Goal: Contribute content: Contribute content

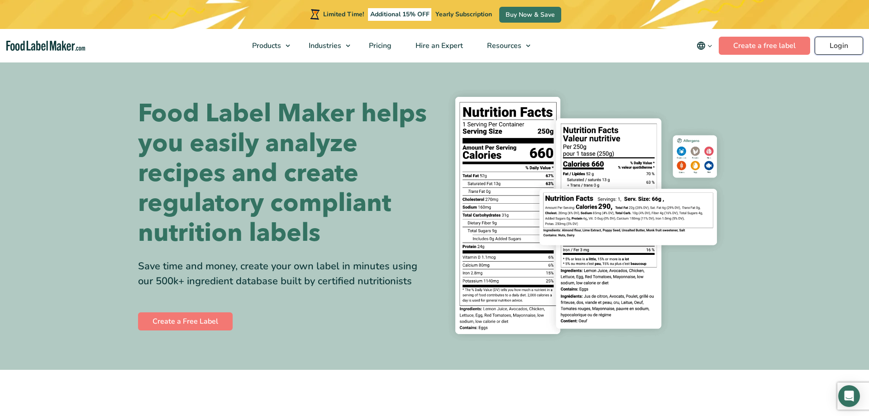
click at [835, 47] on link "Login" at bounding box center [839, 46] width 48 height 18
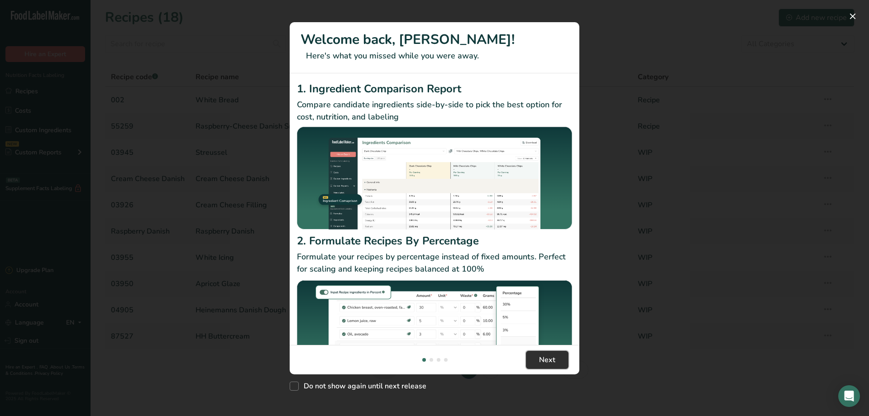
click at [552, 359] on span "Next" at bounding box center [547, 360] width 16 height 11
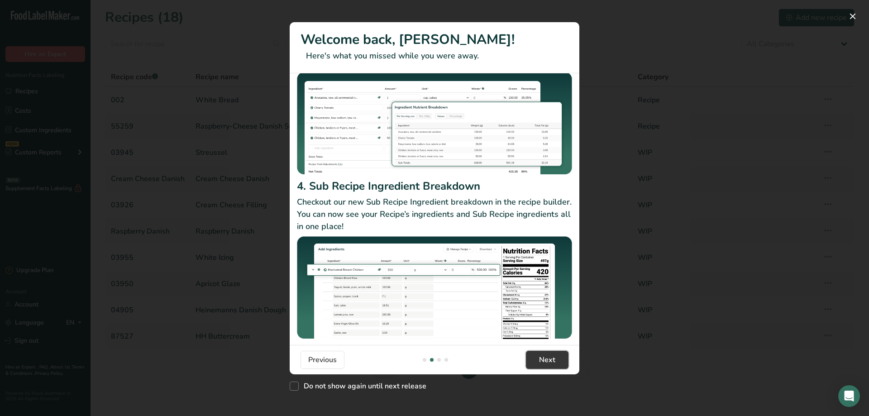
scroll to position [80, 0]
click at [554, 361] on span "Next" at bounding box center [547, 360] width 16 height 11
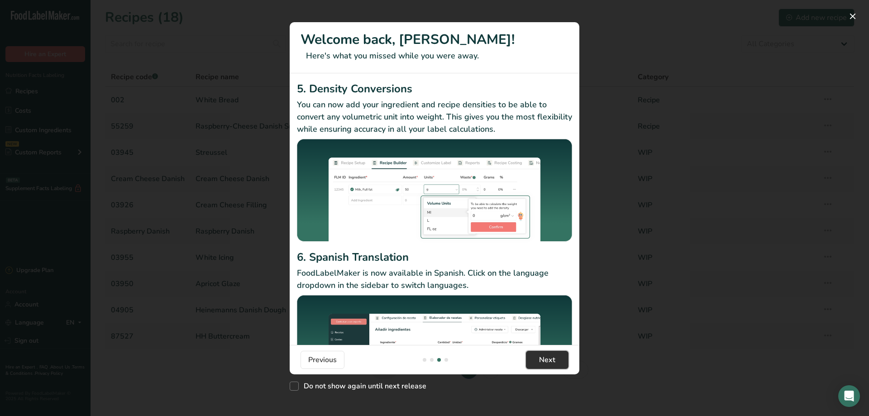
click at [558, 360] on button "Next" at bounding box center [547, 360] width 43 height 18
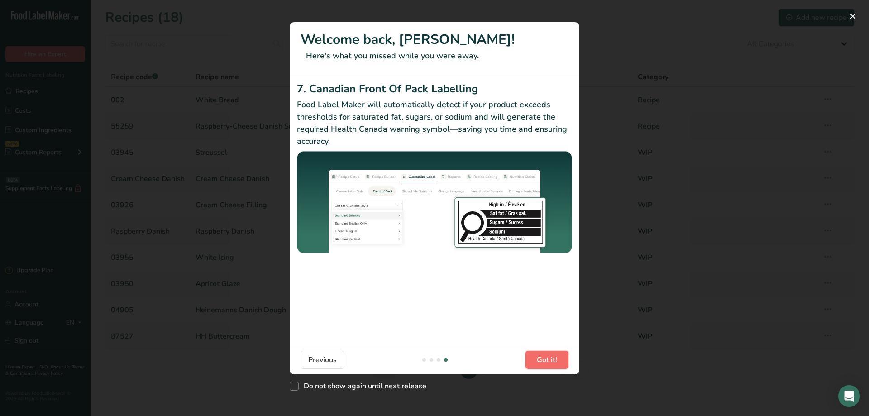
click at [556, 359] on span "Got it!" at bounding box center [547, 360] width 20 height 11
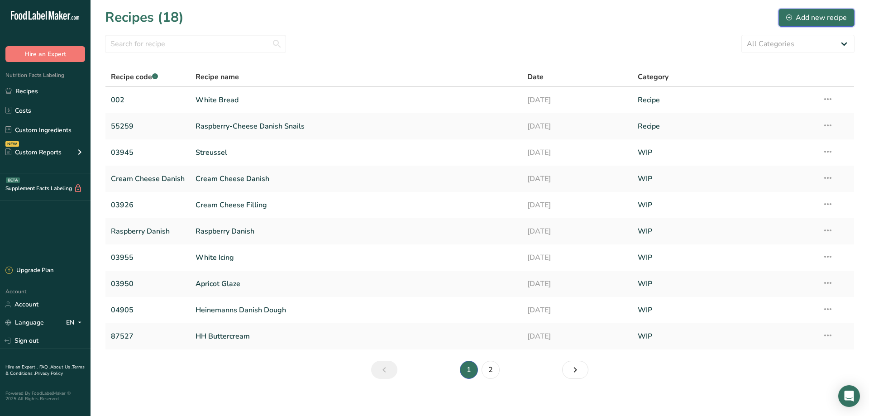
click at [805, 21] on div "Add new recipe" at bounding box center [817, 17] width 61 height 11
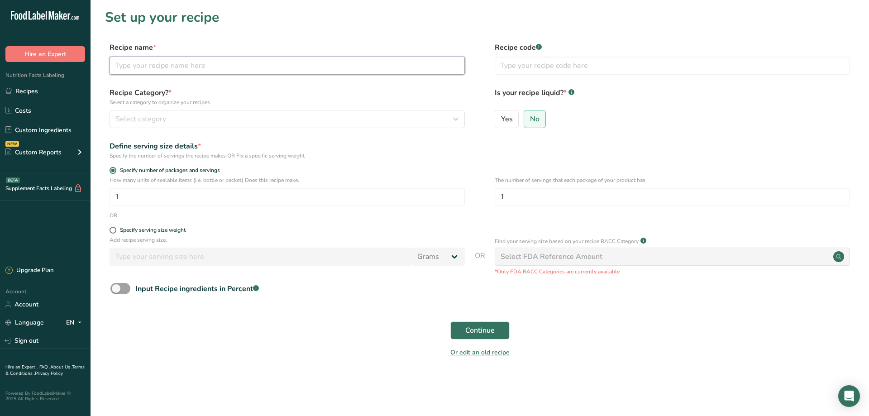
click at [135, 69] on input "text" at bounding box center [287, 66] width 355 height 18
type input "Sprouted"
click at [525, 65] on input "text" at bounding box center [672, 66] width 355 height 18
type input "003"
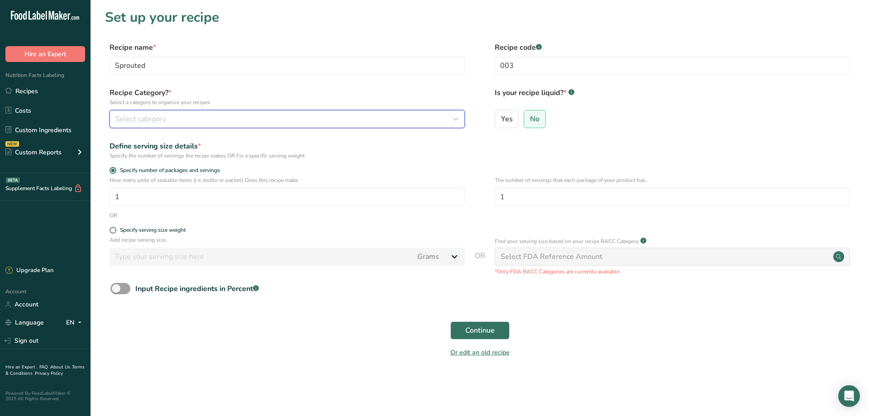
click at [137, 114] on span "Select category" at bounding box center [140, 119] width 51 height 11
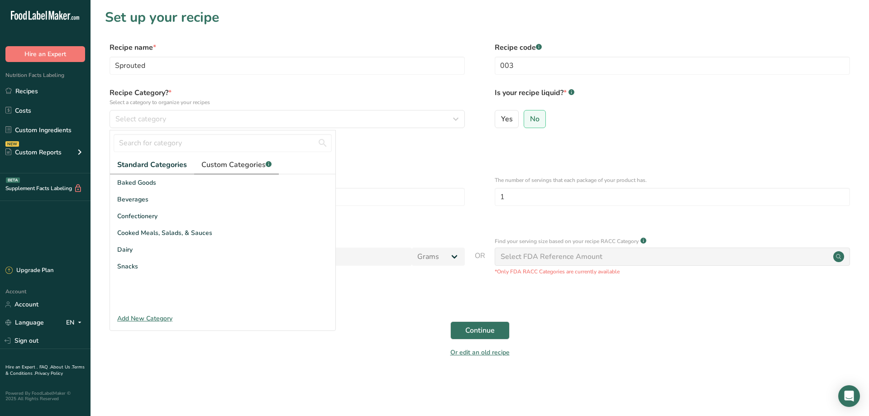
click at [230, 168] on span "Custom Categories .a-a{fill:#347362;}.b-a{fill:#fff;}" at bounding box center [236, 164] width 70 height 11
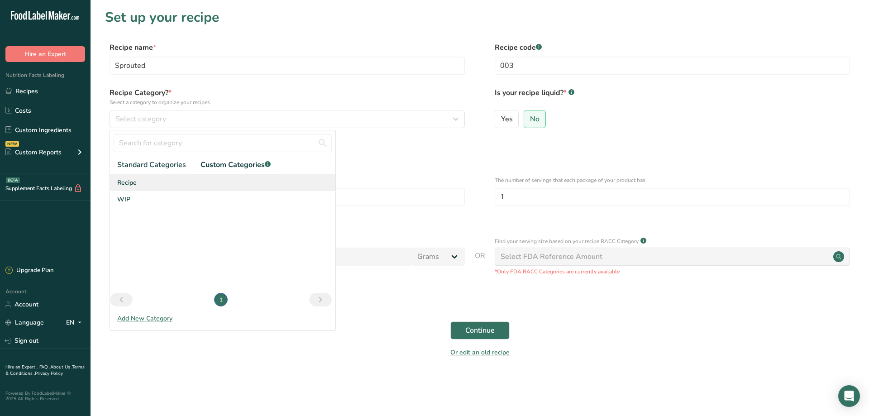
click at [135, 183] on span "Recipe" at bounding box center [126, 183] width 19 height 10
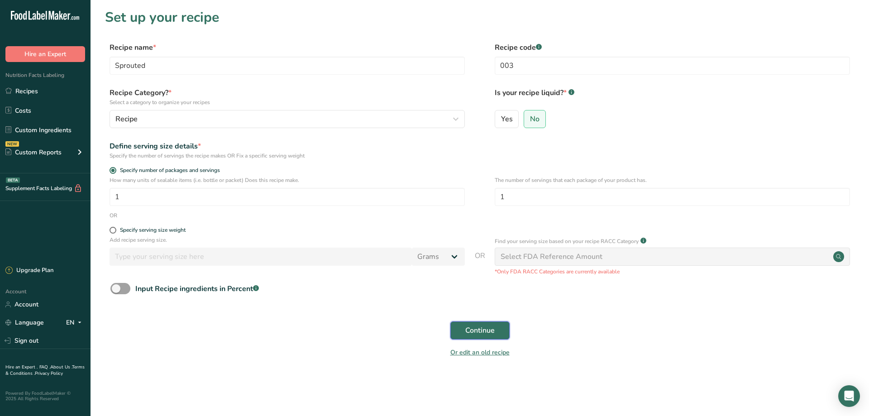
click at [485, 331] on span "Continue" at bounding box center [479, 330] width 29 height 11
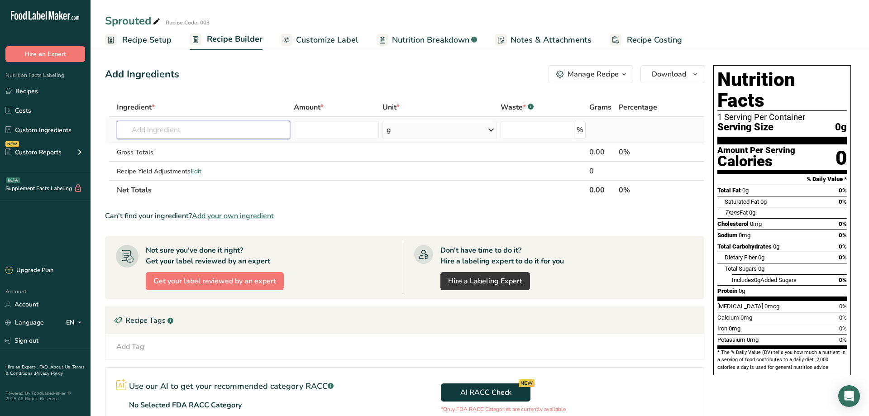
click at [150, 130] on input "text" at bounding box center [203, 130] width 173 height 18
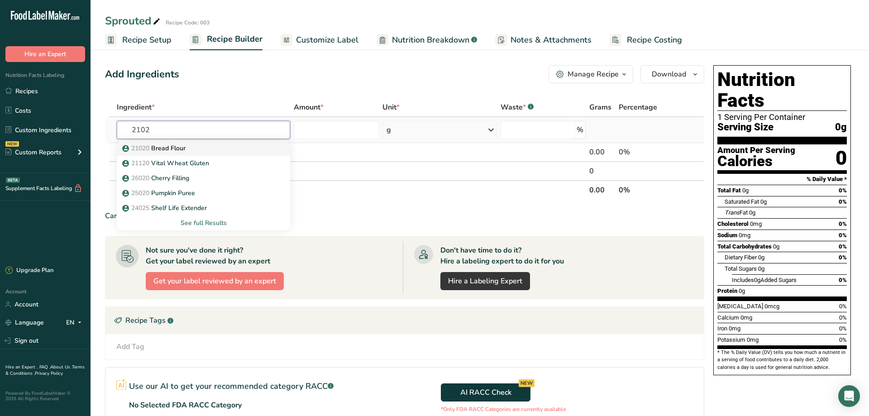
type input "2102"
click at [154, 150] on p "21020 Bread Flour" at bounding box center [155, 149] width 62 height 10
type input "Bread Flour"
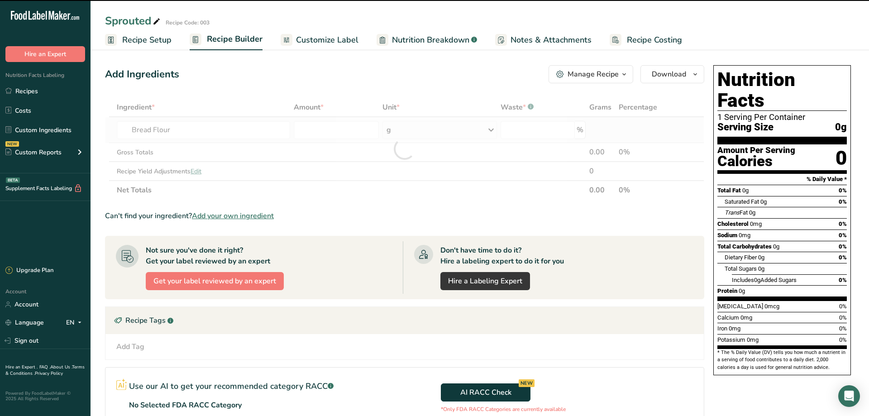
type input "0"
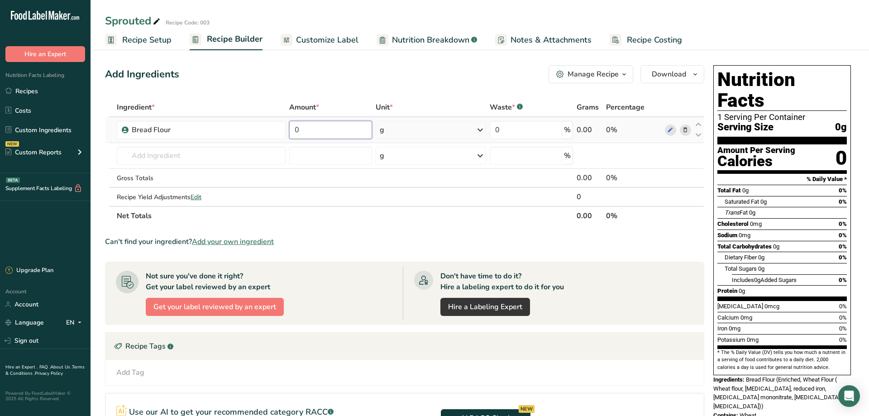
drag, startPoint x: 307, startPoint y: 130, endPoint x: 274, endPoint y: 130, distance: 32.2
click at [289, 130] on input "0" at bounding box center [330, 130] width 83 height 18
paste input "number"
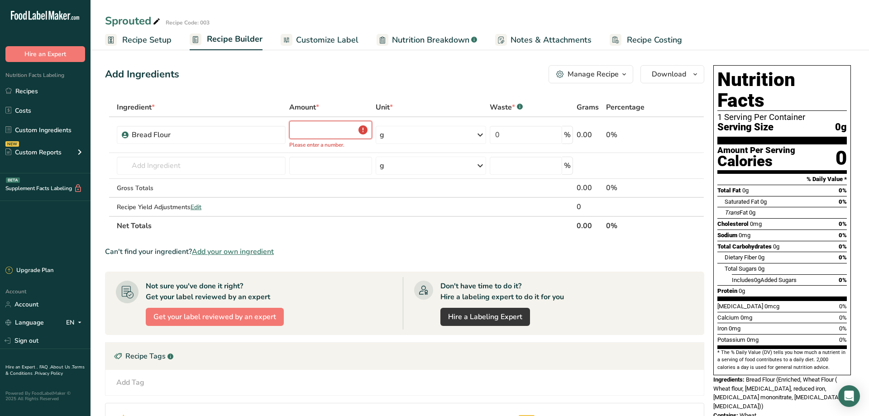
click at [307, 129] on input "number" at bounding box center [330, 130] width 83 height 18
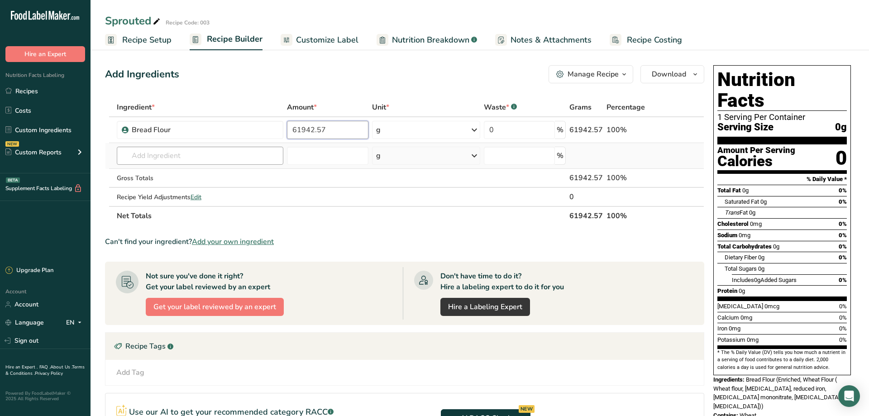
type input "61942.57"
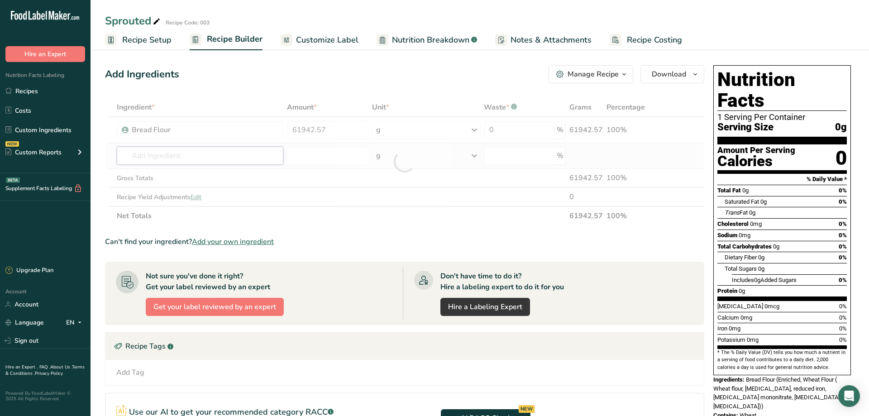
click at [159, 157] on input "text" at bounding box center [200, 156] width 167 height 18
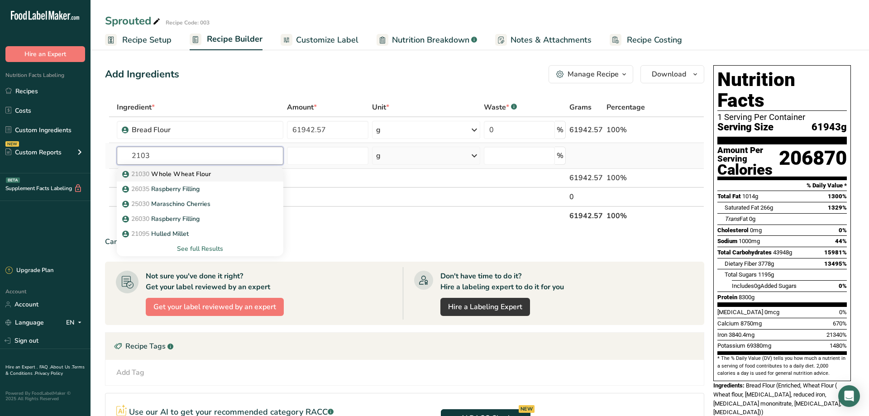
type input "2103"
click at [182, 176] on p "21030 Whole Wheat Flour" at bounding box center [167, 174] width 87 height 10
type input "Whole Wheat Flour"
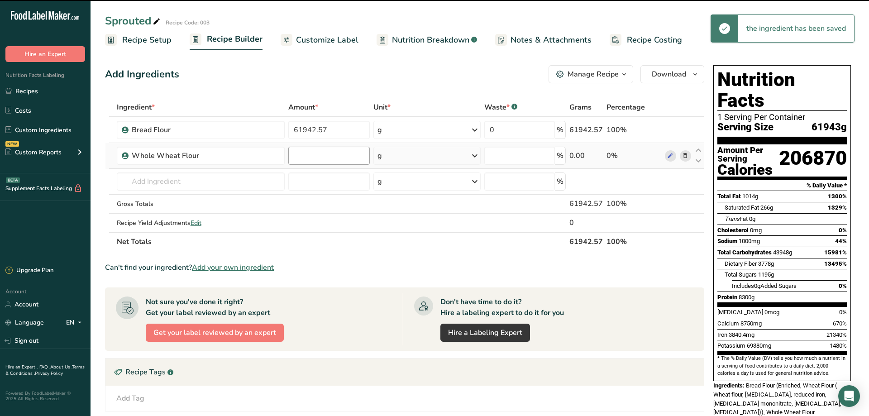
type input "0"
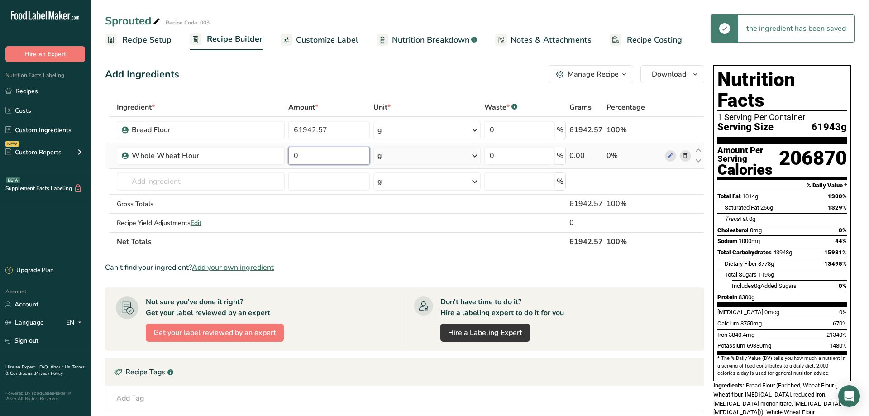
drag, startPoint x: 304, startPoint y: 153, endPoint x: 303, endPoint y: 162, distance: 9.1
click at [303, 153] on input "0" at bounding box center [328, 156] width 81 height 18
drag, startPoint x: 307, startPoint y: 164, endPoint x: 244, endPoint y: 161, distance: 63.0
click at [243, 161] on tr "Whole Wheat Flour 0 g Weight Units g kg mg See more Volume Units l Volume units…" at bounding box center [405, 156] width 599 height 26
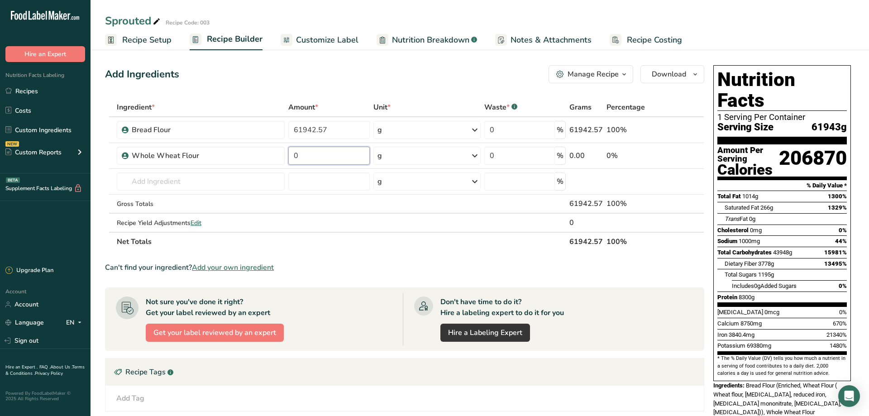
drag, startPoint x: 304, startPoint y: 154, endPoint x: 278, endPoint y: 154, distance: 25.8
click at [288, 154] on input "0" at bounding box center [328, 156] width 81 height 18
paste input "number"
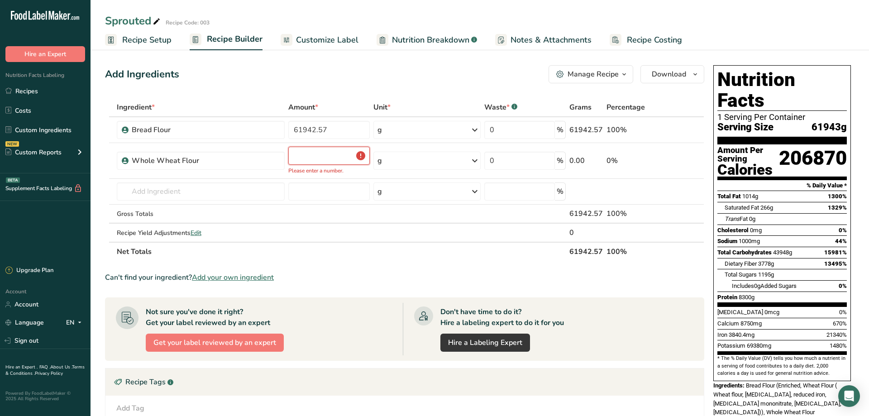
drag, startPoint x: 306, startPoint y: 155, endPoint x: 305, endPoint y: 170, distance: 15.4
click at [307, 157] on input "number" at bounding box center [328, 156] width 81 height 18
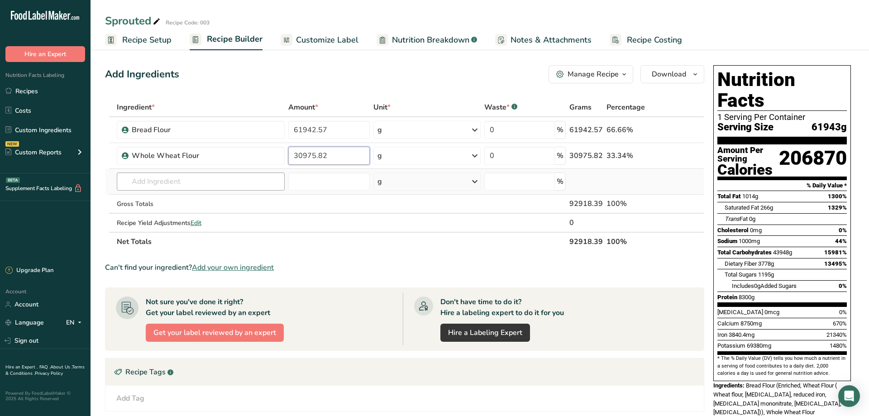
type input "30975.82"
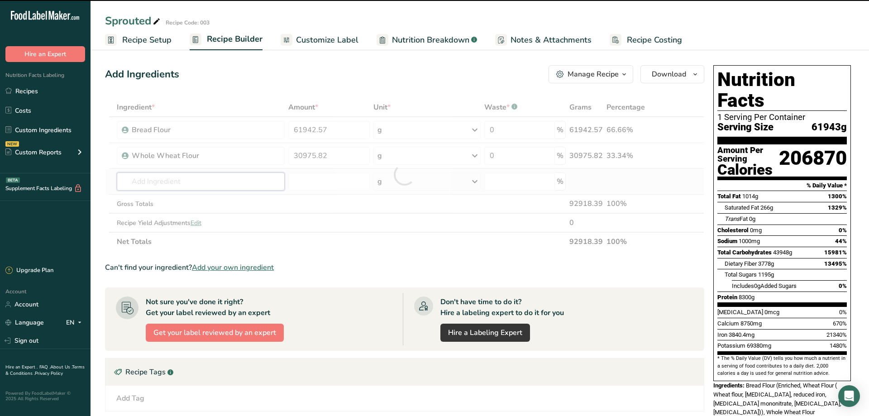
click at [150, 183] on input "text" at bounding box center [201, 182] width 168 height 18
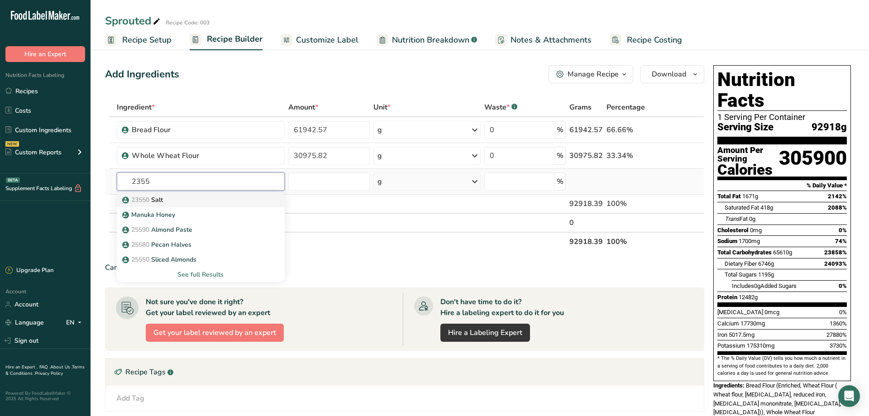
type input "2355"
click at [149, 201] on span "23550" at bounding box center [140, 200] width 18 height 9
type input "Salt"
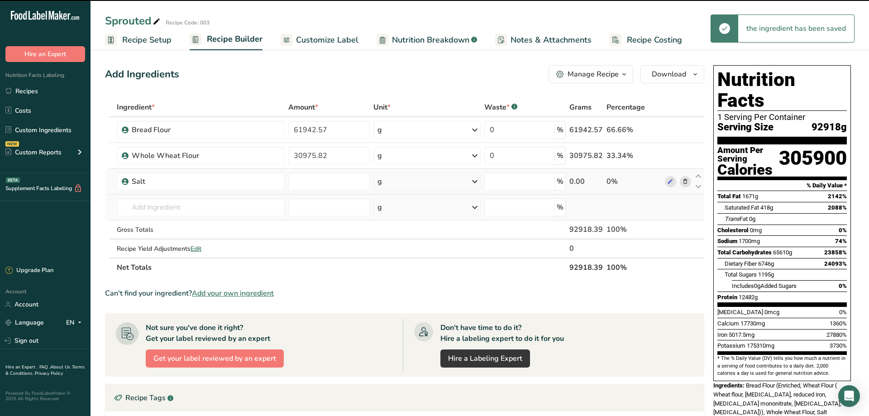
type input "0"
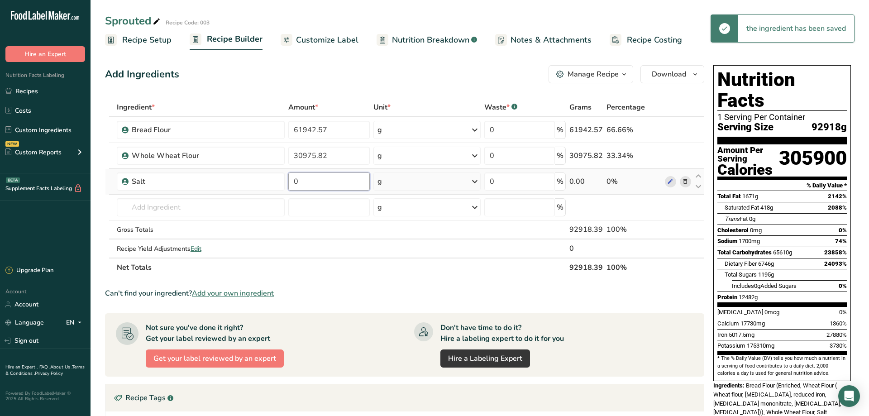
drag, startPoint x: 306, startPoint y: 178, endPoint x: 270, endPoint y: 181, distance: 35.8
click at [288, 181] on input "0" at bounding box center [328, 182] width 81 height 18
paste input "number"
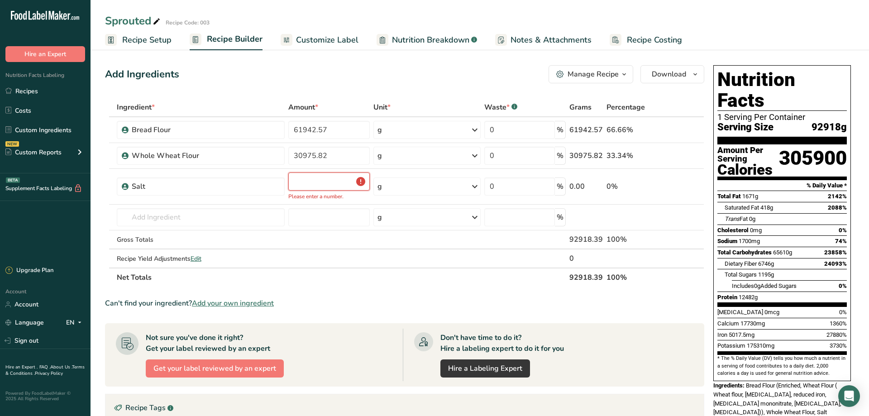
drag, startPoint x: 301, startPoint y: 183, endPoint x: 303, endPoint y: 188, distance: 5.5
click at [302, 184] on input "number" at bounding box center [328, 182] width 81 height 18
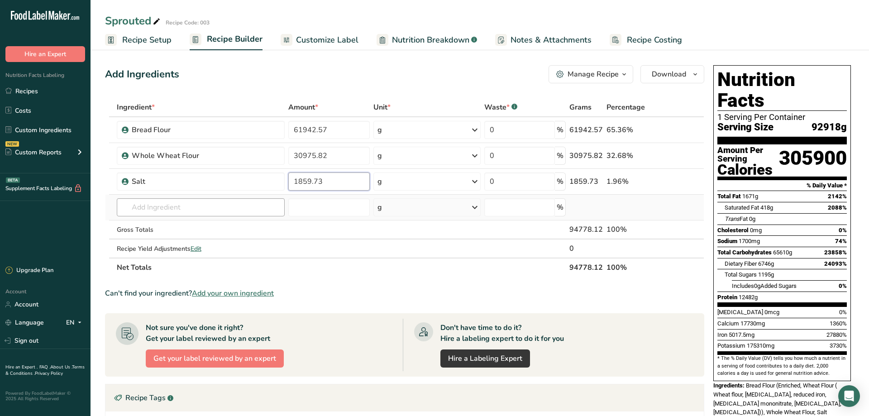
type input "1859.73"
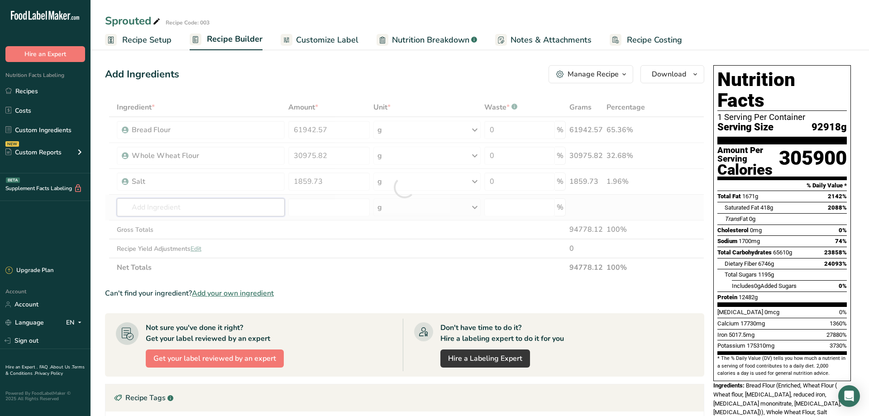
click at [142, 206] on input "text" at bounding box center [201, 207] width 168 height 18
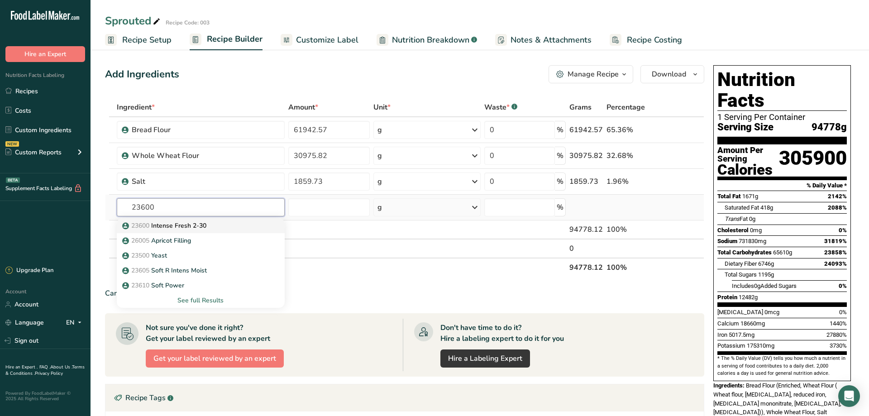
type input "23600"
click at [159, 226] on p "23600 Intense Fresh 2-30" at bounding box center [165, 226] width 82 height 10
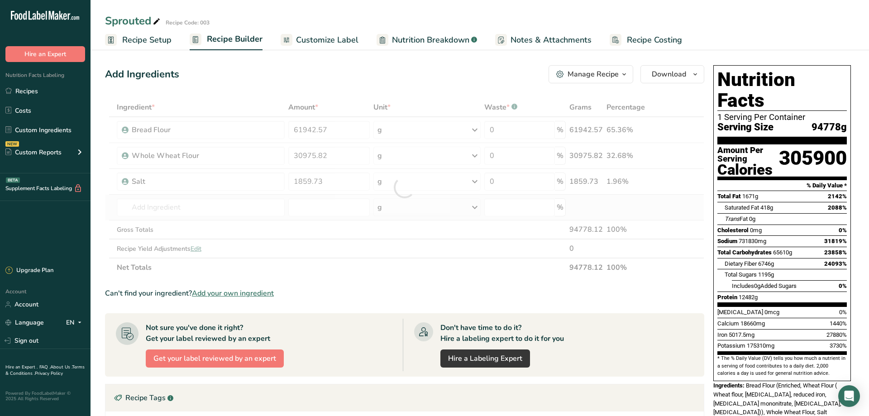
type input "Intense Fresh 2-30"
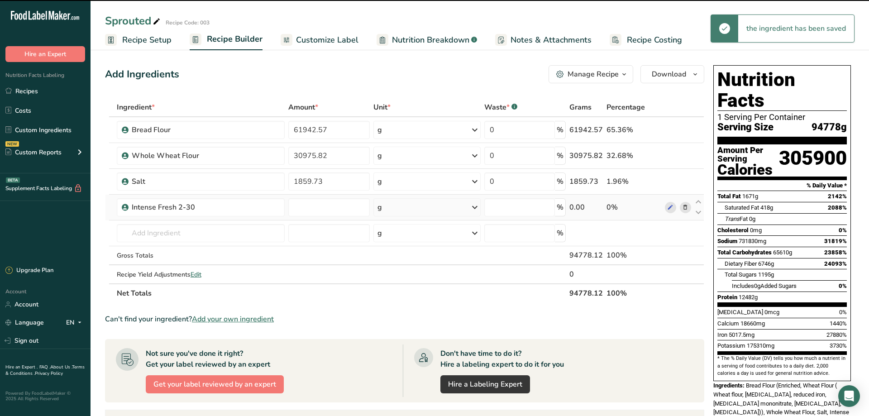
type input "0"
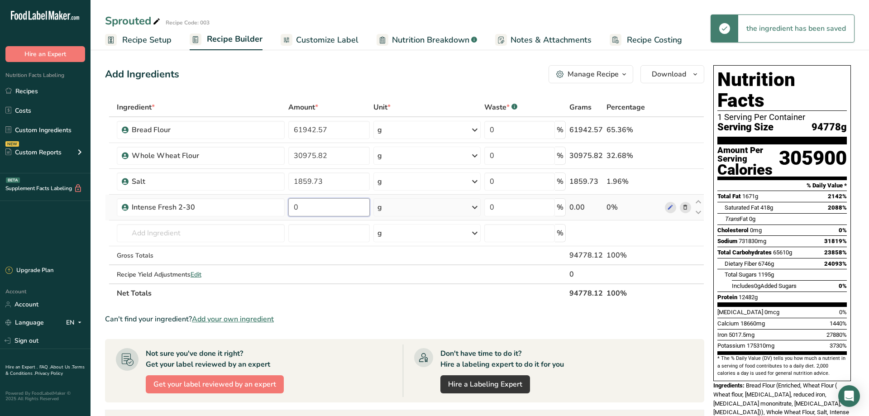
drag, startPoint x: 308, startPoint y: 202, endPoint x: 280, endPoint y: 207, distance: 28.4
click at [288, 207] on input "0" at bounding box center [328, 207] width 81 height 18
paste input "222.26"
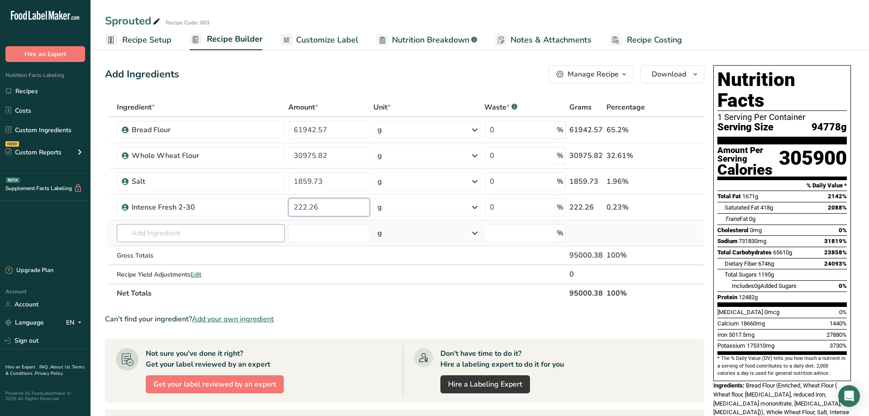
type input "222.26"
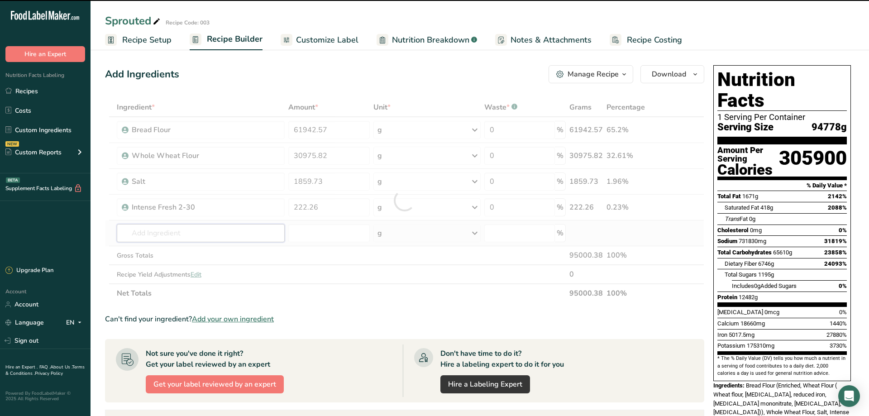
click at [135, 233] on input "text" at bounding box center [201, 233] width 168 height 18
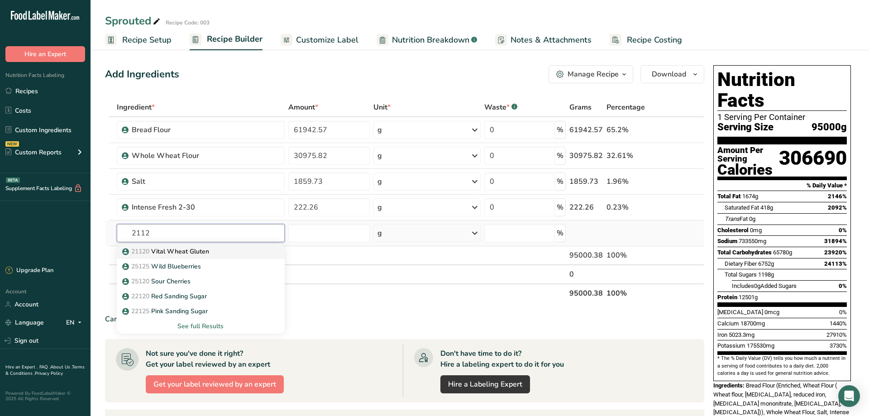
type input "2112"
click at [166, 251] on p "21120 Vital Wheat Gluten" at bounding box center [166, 252] width 85 height 10
type input "Vital Wheat Gluten"
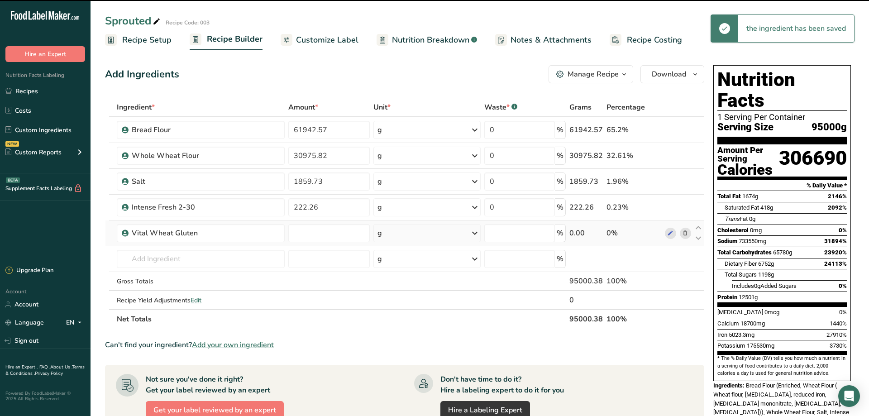
type input "0"
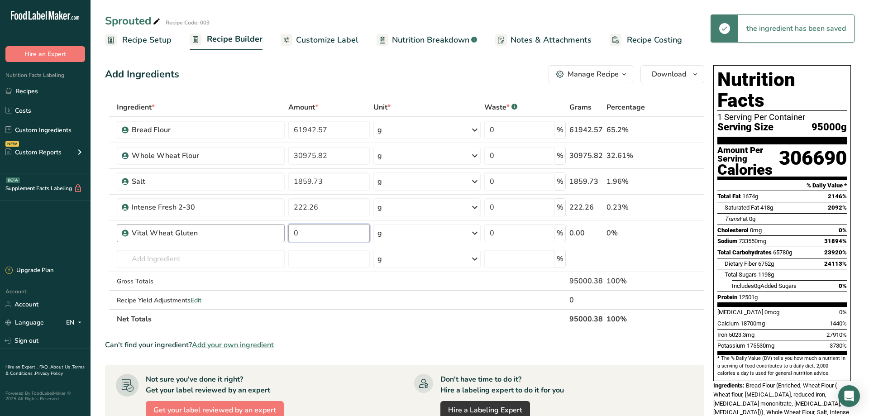
drag, startPoint x: 308, startPoint y: 229, endPoint x: 282, endPoint y: 230, distance: 26.3
click at [288, 230] on input "0" at bounding box center [328, 233] width 81 height 18
paste input "number"
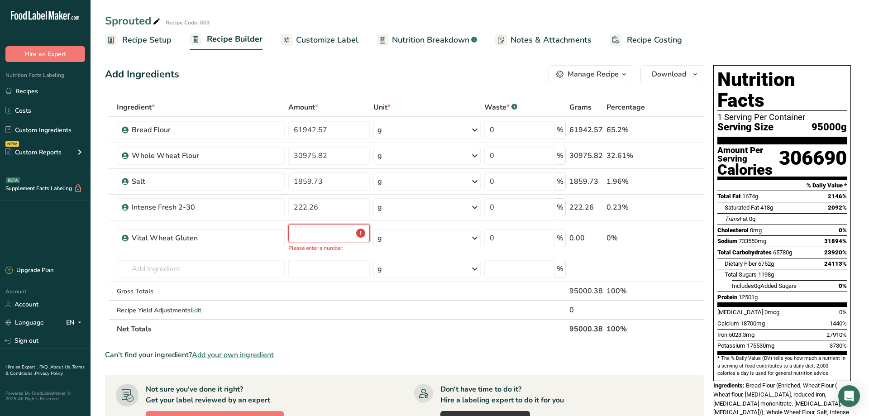
drag, startPoint x: 301, startPoint y: 232, endPoint x: 301, endPoint y: 250, distance: 17.7
click at [301, 233] on input "number" at bounding box center [328, 233] width 81 height 18
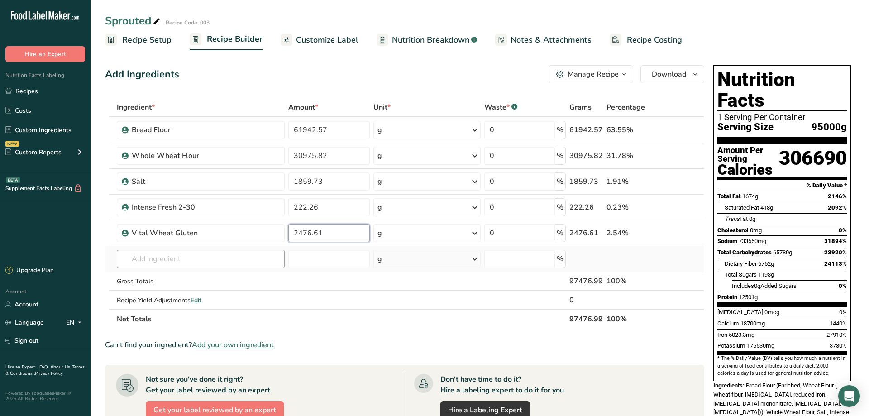
type input "2476.61"
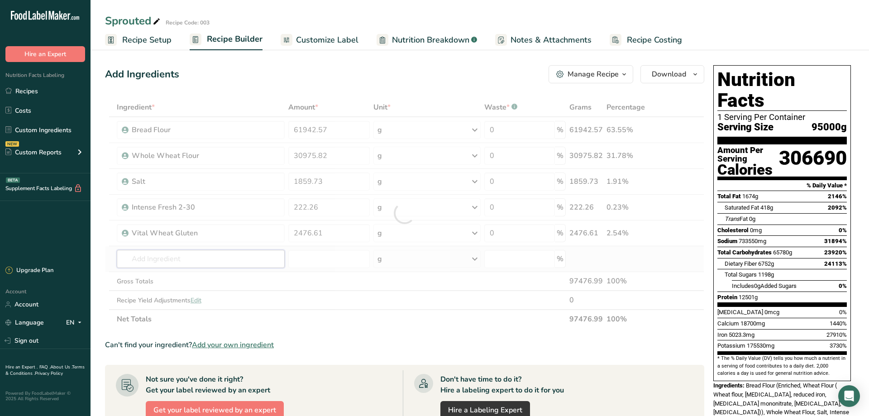
click at [172, 264] on input "text" at bounding box center [201, 259] width 168 height 18
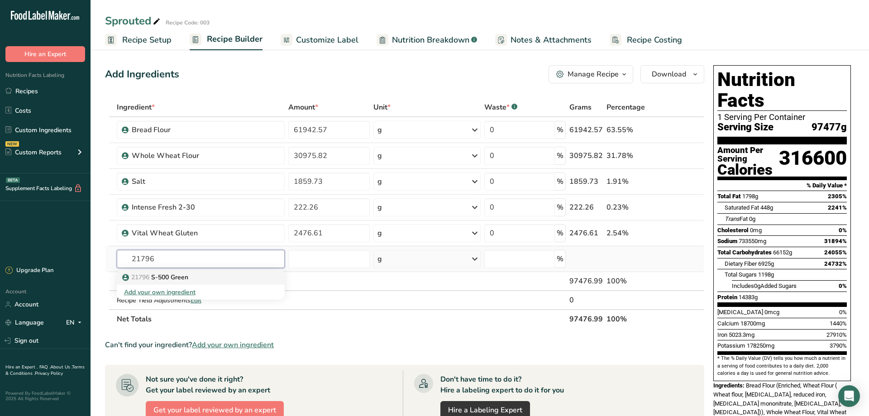
type input "21796"
click at [149, 279] on span "21796" at bounding box center [140, 277] width 18 height 9
type input "S-500 Green"
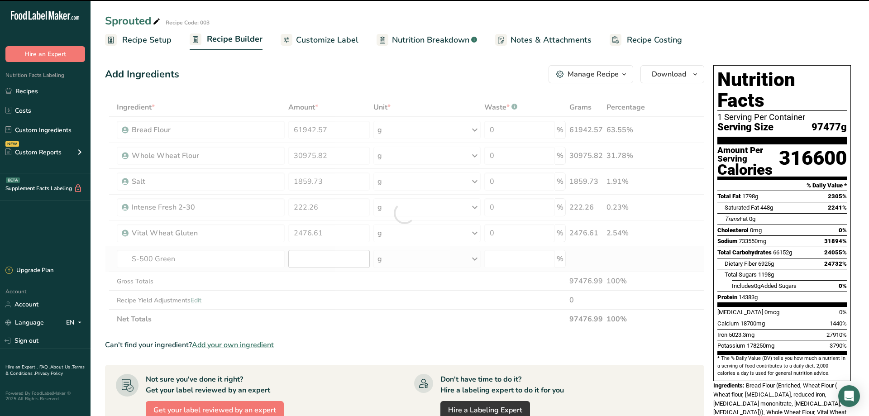
type input "0"
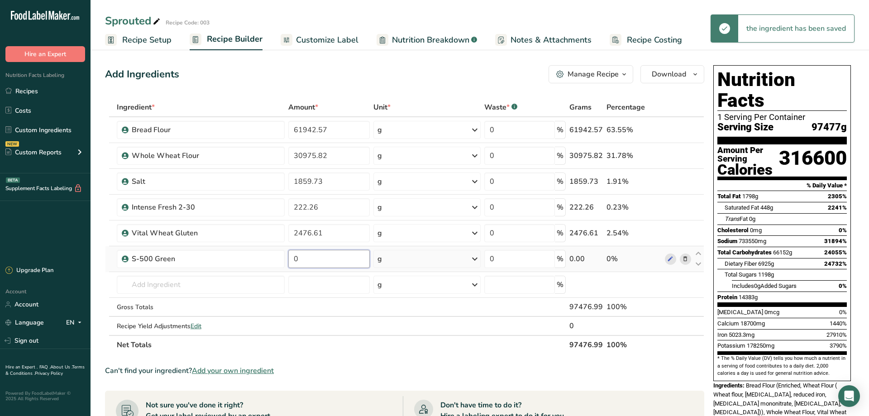
drag, startPoint x: 306, startPoint y: 262, endPoint x: 276, endPoint y: 263, distance: 29.9
click at [288, 263] on input "0" at bounding box center [328, 259] width 81 height 18
paste input "number"
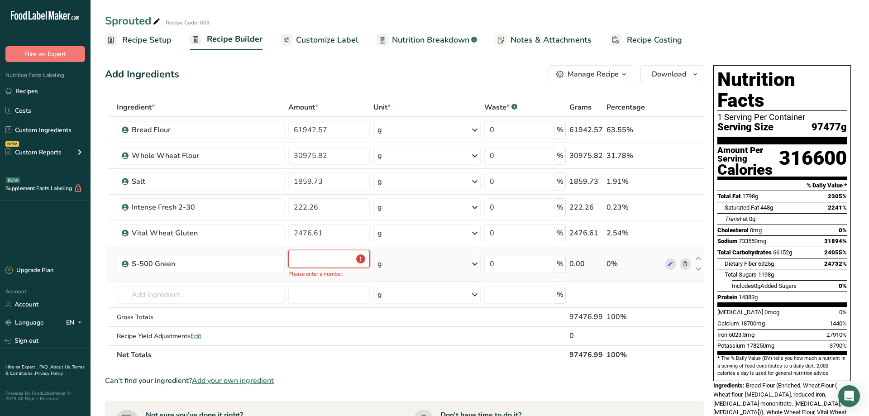
click at [301, 260] on input "number" at bounding box center [328, 259] width 81 height 18
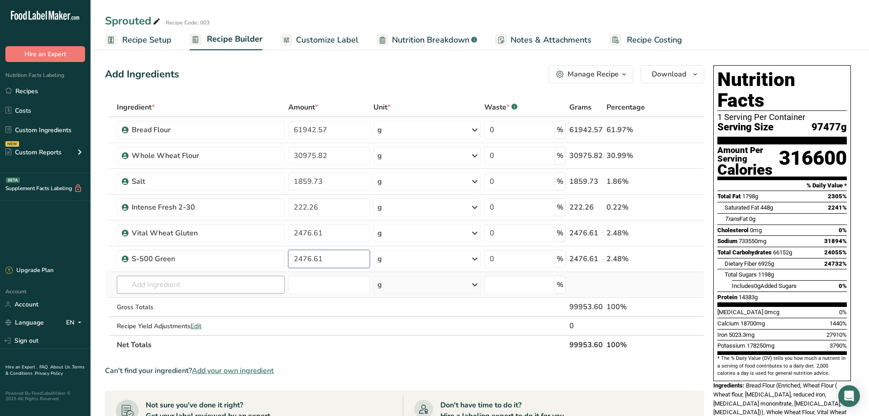
type input "2476.61"
click at [146, 286] on input "text" at bounding box center [201, 285] width 168 height 18
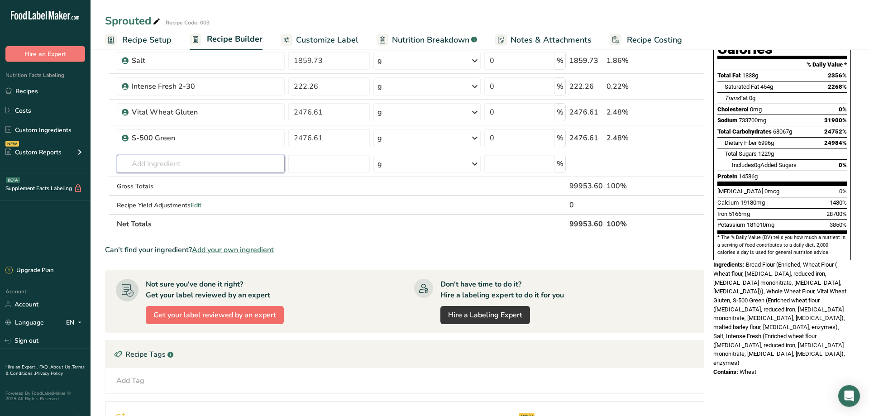
scroll to position [122, 0]
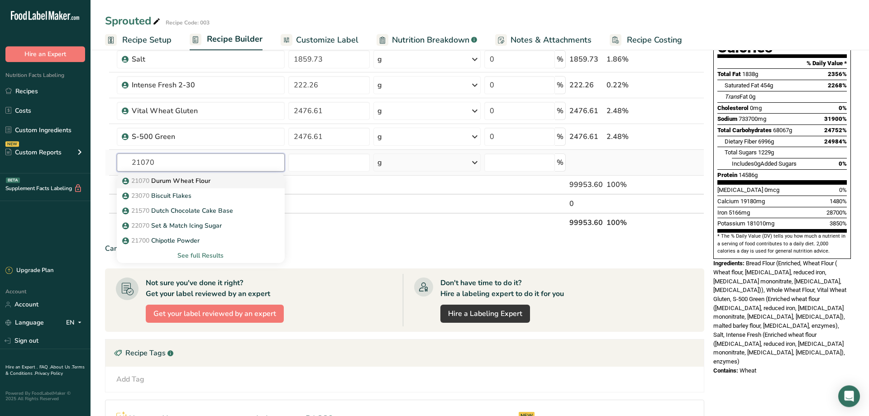
type input "21070"
drag, startPoint x: 139, startPoint y: 178, endPoint x: 137, endPoint y: 187, distance: 8.8
click at [139, 179] on span "21070" at bounding box center [140, 181] width 18 height 9
type input "Durum Wheat Flour"
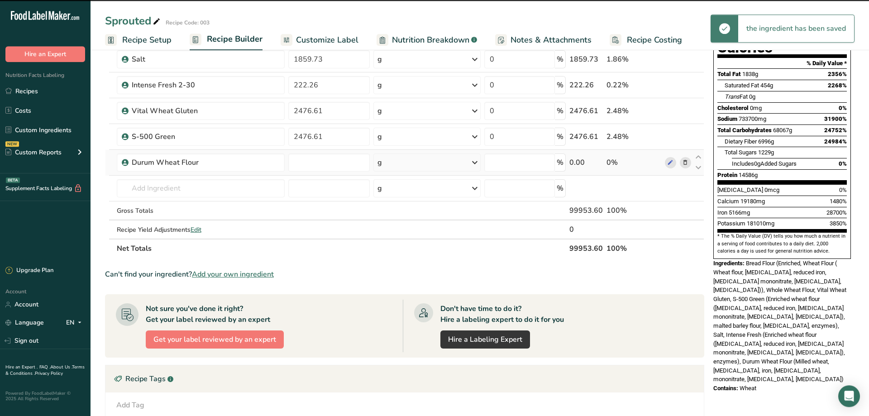
type input "0"
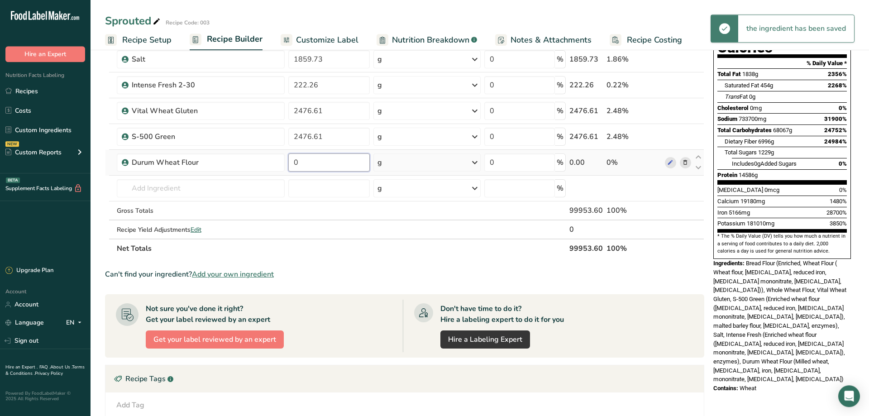
drag, startPoint x: 304, startPoint y: 164, endPoint x: 280, endPoint y: 164, distance: 23.5
click at [288, 164] on input "0" at bounding box center [328, 162] width 81 height 18
paste input "number"
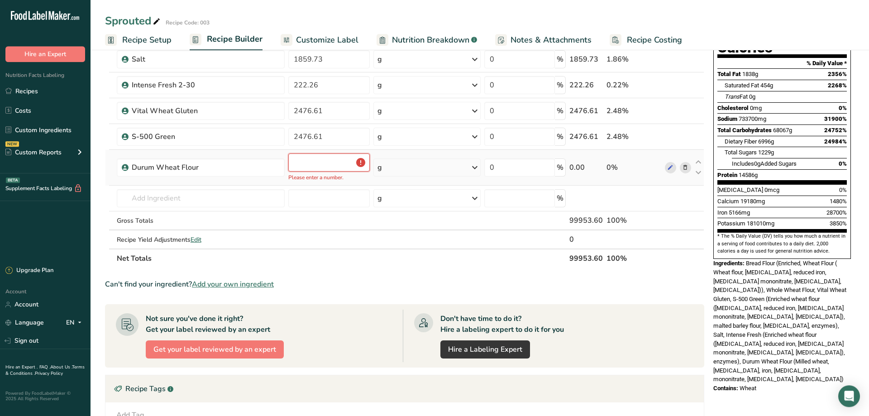
click at [301, 165] on input "number" at bounding box center [328, 162] width 81 height 18
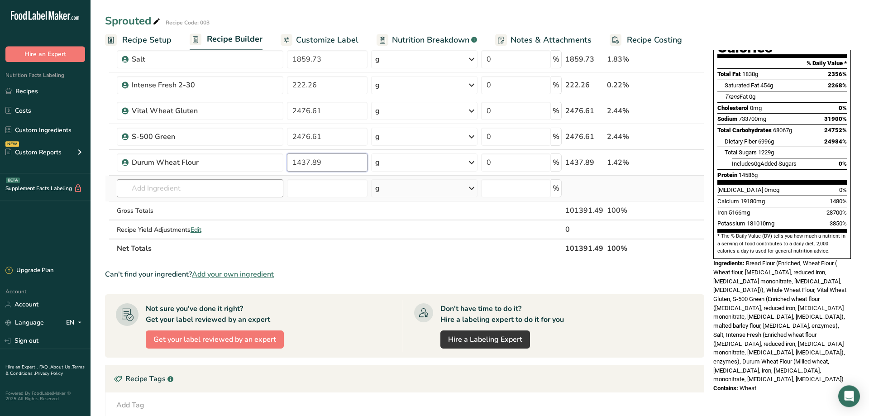
type input "1437.89"
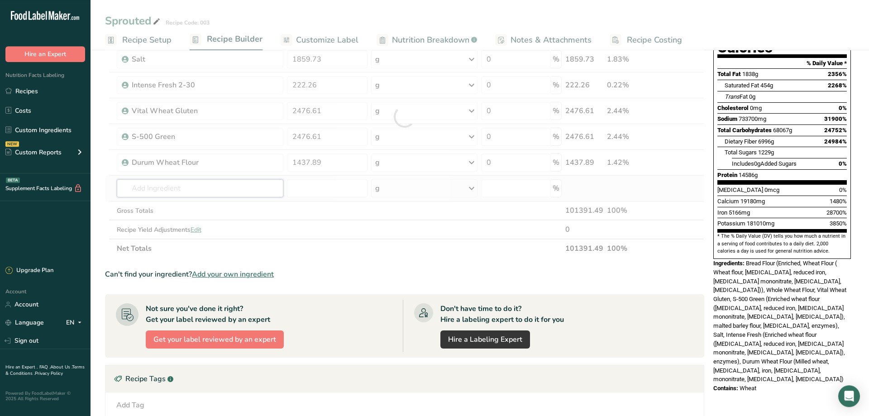
click at [158, 186] on input "text" at bounding box center [200, 188] width 167 height 18
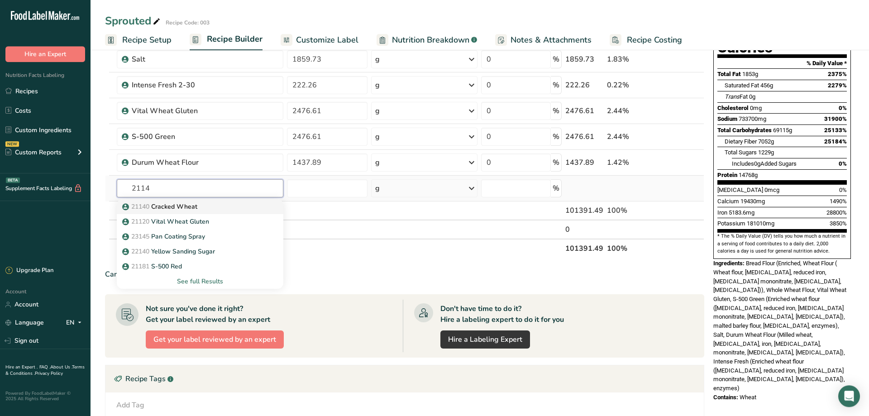
type input "2114"
click at [145, 207] on span "21140" at bounding box center [140, 206] width 18 height 9
type input "Cracked Wheat"
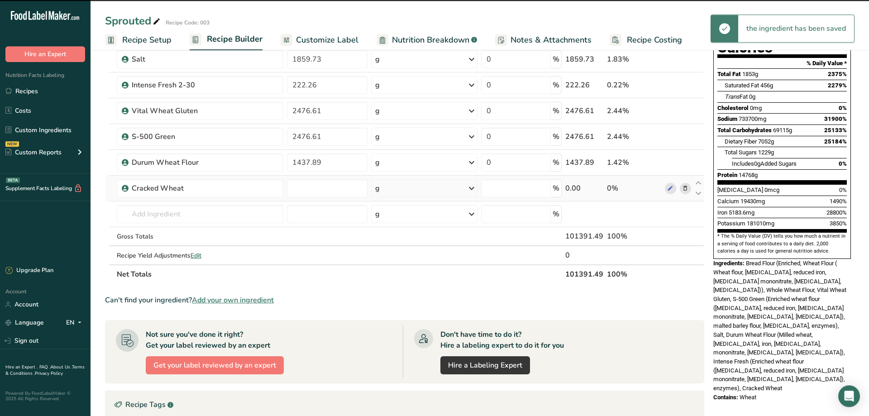
type input "0"
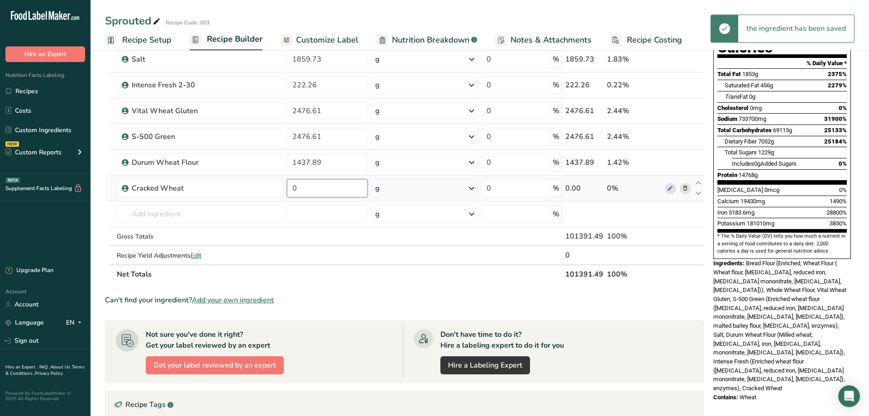
drag, startPoint x: 306, startPoint y: 190, endPoint x: 279, endPoint y: 190, distance: 26.7
click at [287, 190] on input "0" at bounding box center [327, 188] width 81 height 18
paste input "number"
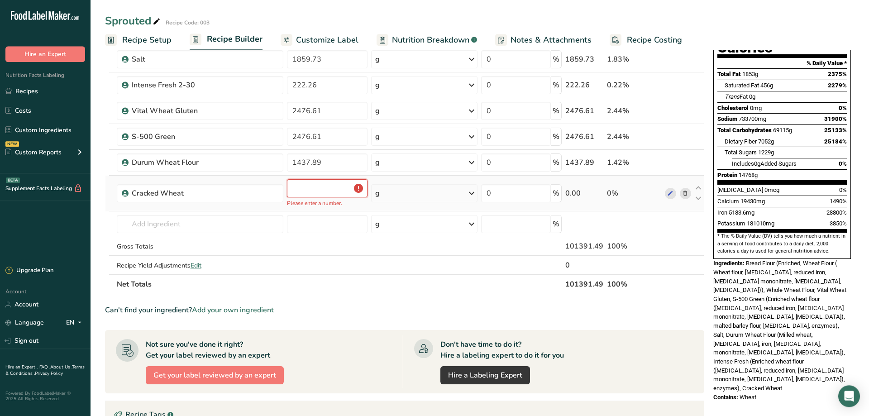
click at [300, 190] on input "number" at bounding box center [327, 188] width 81 height 18
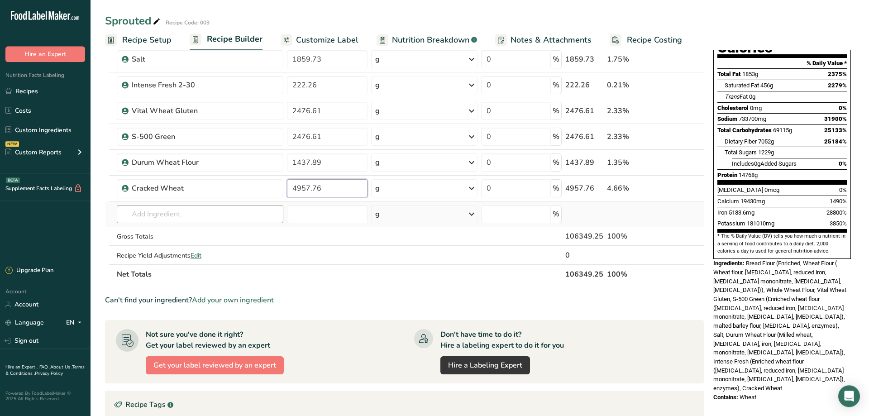
type input "4957.76"
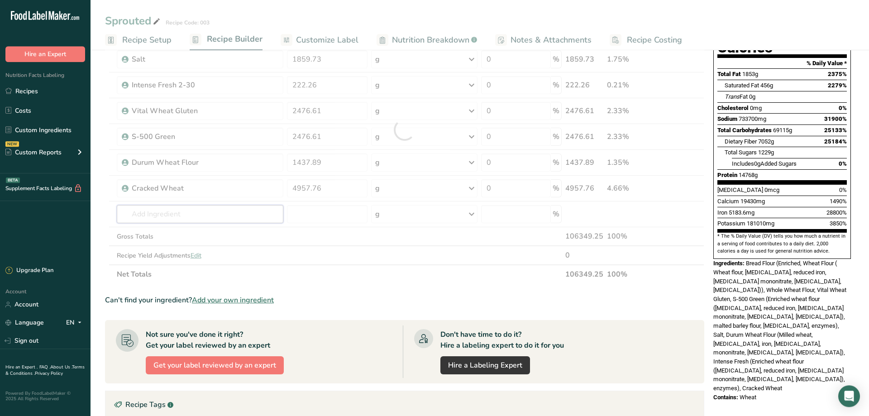
drag, startPoint x: 149, startPoint y: 213, endPoint x: 142, endPoint y: 213, distance: 6.8
click at [149, 213] on input "text" at bounding box center [200, 214] width 167 height 18
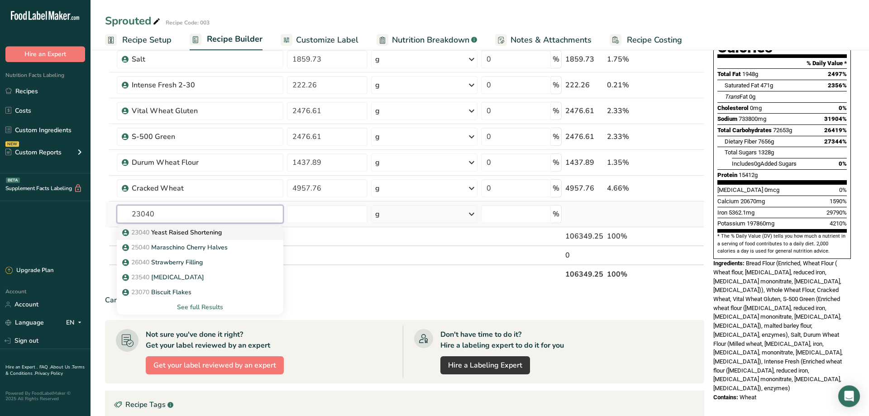
type input "23040"
click at [161, 232] on p "23040 Yeast Raised Shortening" at bounding box center [173, 233] width 98 height 10
type input "Yeast Raised Shortening"
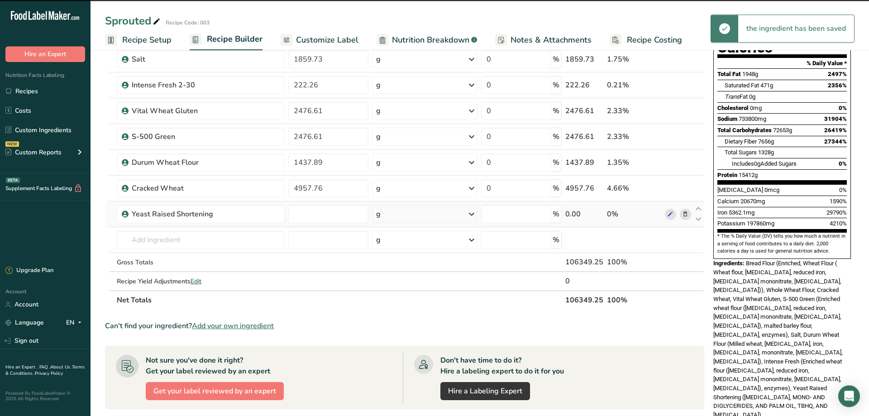
type input "0"
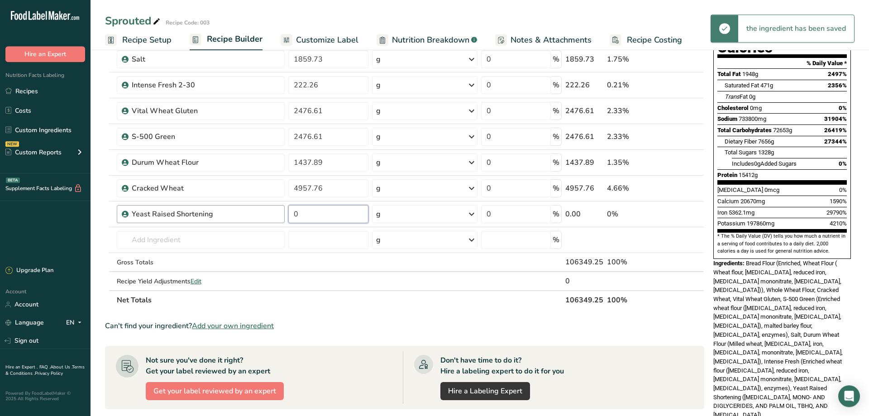
drag, startPoint x: 316, startPoint y: 214, endPoint x: 249, endPoint y: 209, distance: 67.7
click at [288, 209] on input "0" at bounding box center [328, 214] width 80 height 18
paste input "number"
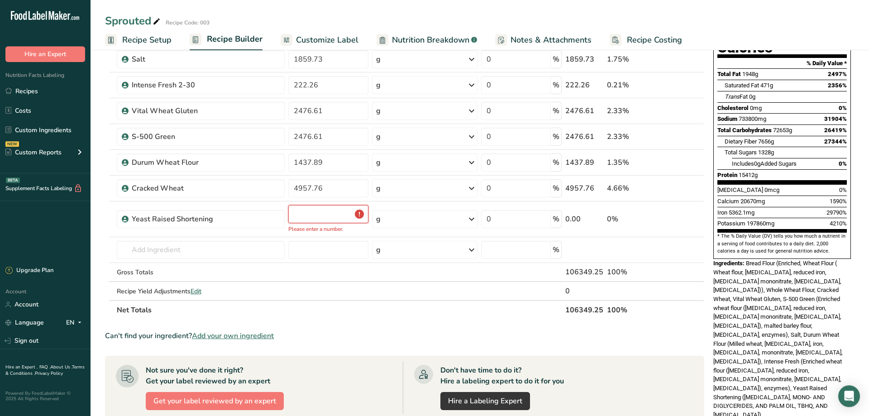
click at [300, 215] on input "number" at bounding box center [328, 214] width 80 height 18
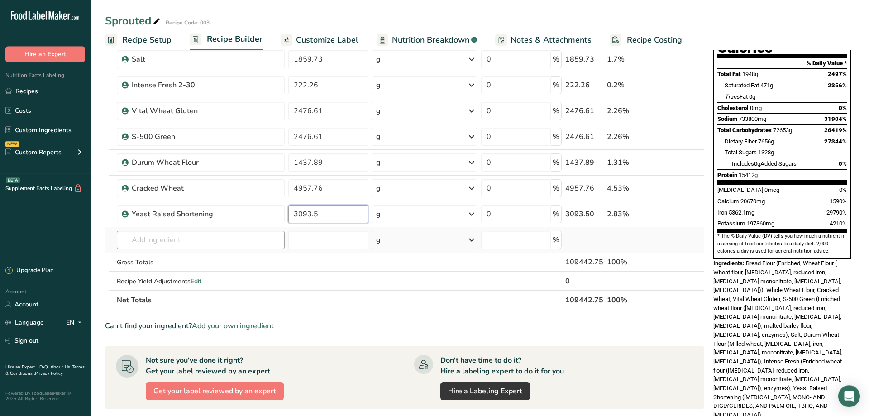
type input "3093.5"
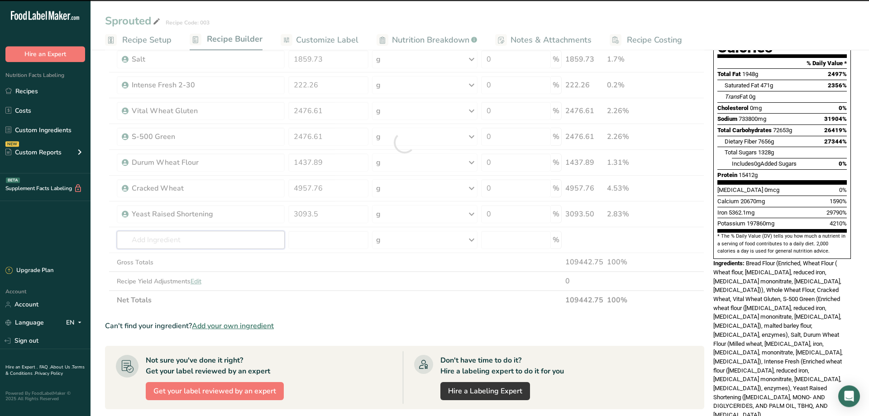
drag, startPoint x: 165, startPoint y: 245, endPoint x: 159, endPoint y: 241, distance: 6.9
click at [162, 244] on input "text" at bounding box center [201, 240] width 168 height 18
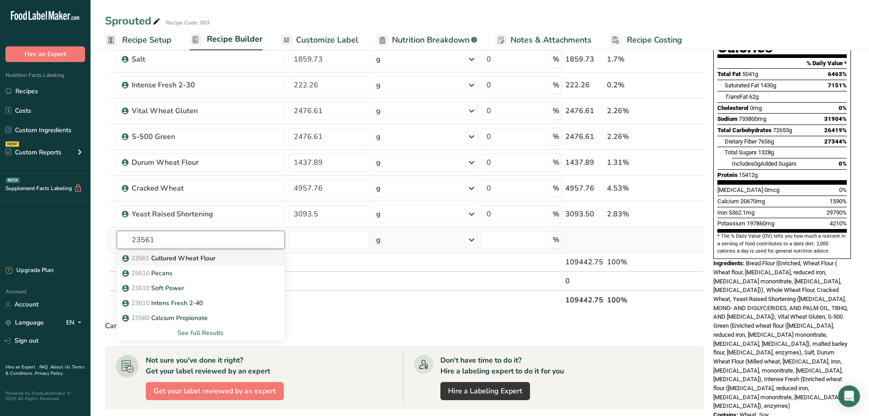
type input "23561"
click at [163, 259] on p "23561 Cultured Wheat Flour" at bounding box center [169, 259] width 91 height 10
type input "Cultured Wheat Flour"
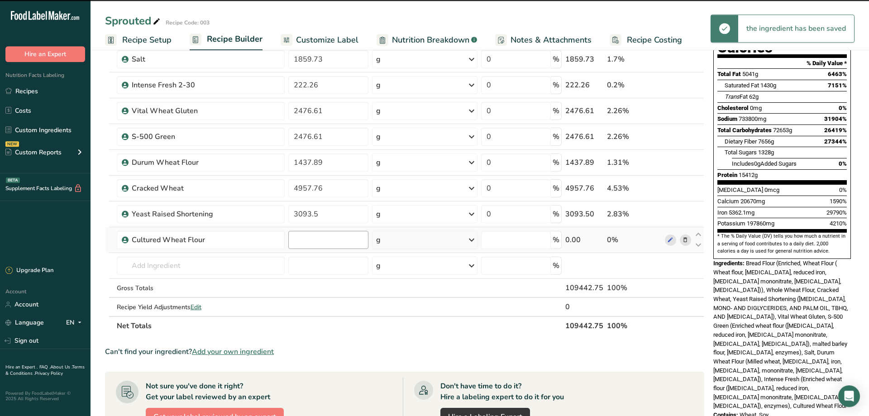
type input "0"
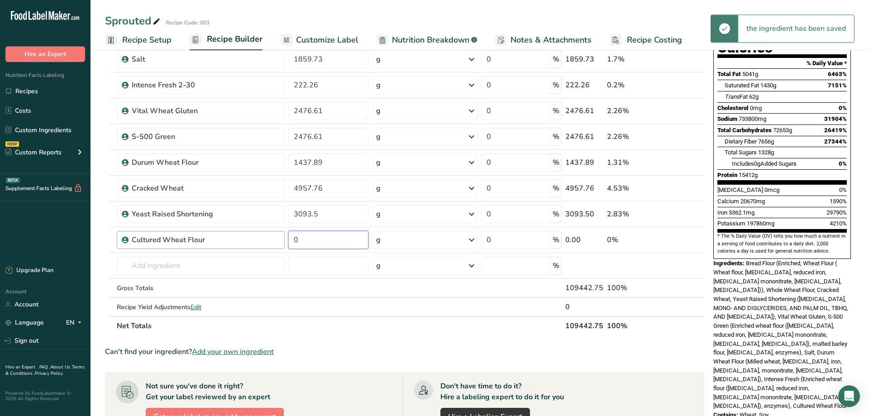
drag, startPoint x: 307, startPoint y: 242, endPoint x: 284, endPoint y: 240, distance: 23.6
click at [288, 240] on input "0" at bounding box center [328, 240] width 80 height 18
paste input "number"
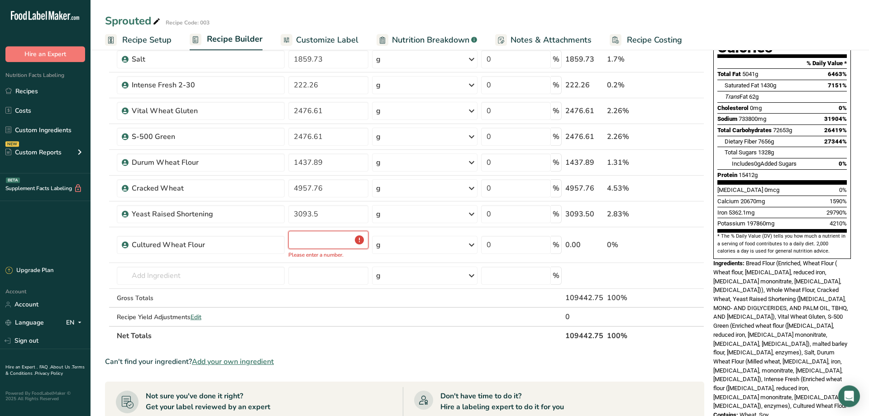
drag, startPoint x: 301, startPoint y: 241, endPoint x: 299, endPoint y: 258, distance: 17.3
click at [302, 241] on input "number" at bounding box center [328, 240] width 80 height 18
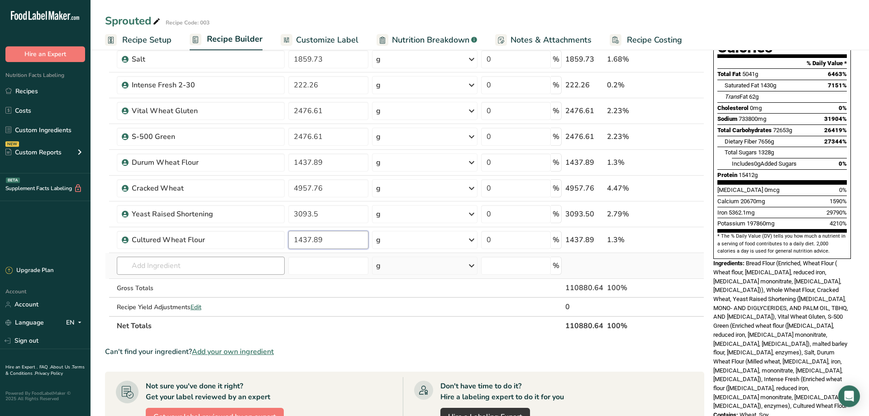
type input "1437.89"
click at [166, 268] on input "text" at bounding box center [201, 266] width 168 height 18
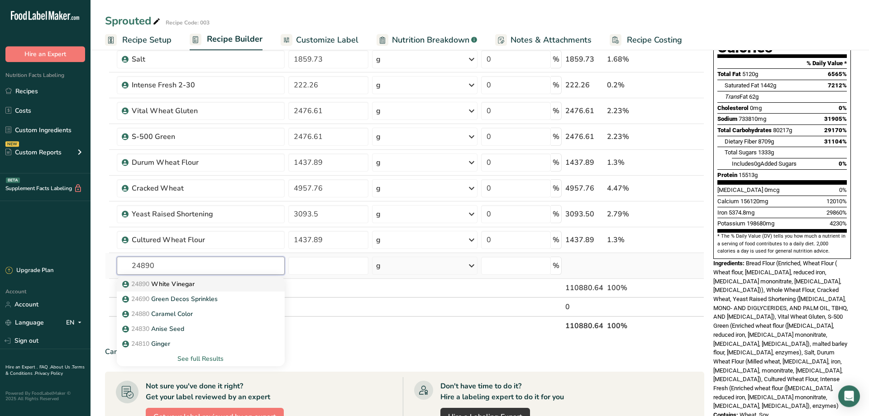
type input "24890"
click at [165, 282] on p "24890 White Vinegar" at bounding box center [159, 284] width 71 height 10
type input "White Vinegar"
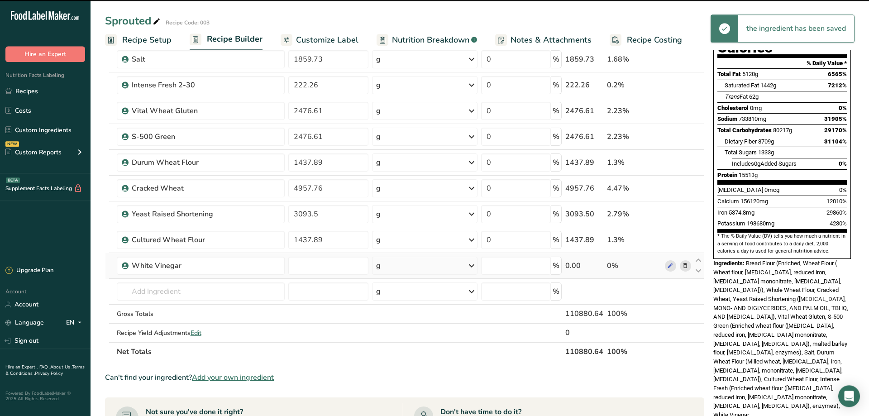
type input "0"
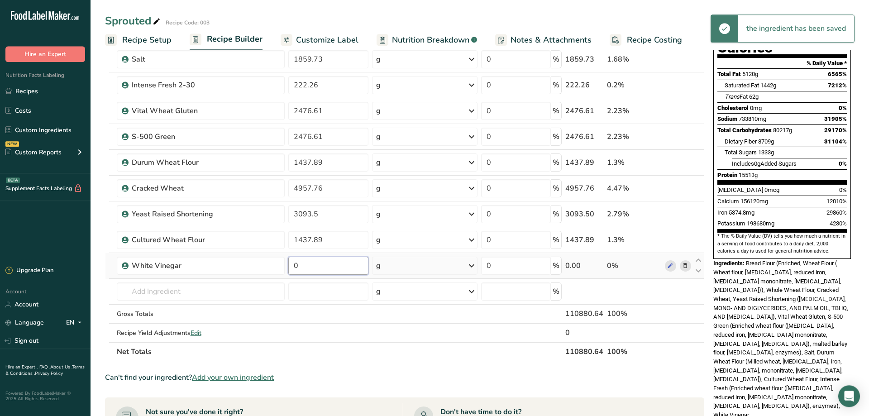
drag, startPoint x: 312, startPoint y: 267, endPoint x: 330, endPoint y: 265, distance: 18.2
click at [288, 262] on input "0" at bounding box center [328, 266] width 80 height 18
paste input "503.49"
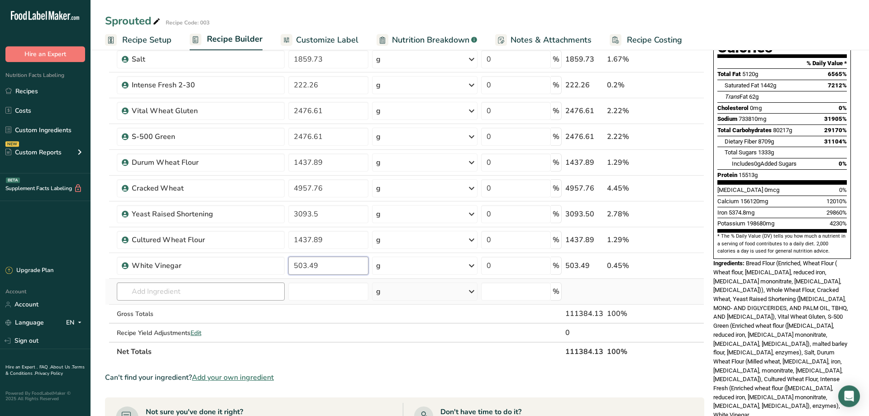
type input "503.49"
click at [156, 290] on input "text" at bounding box center [201, 292] width 168 height 18
click at [174, 294] on input "text" at bounding box center [201, 292] width 168 height 18
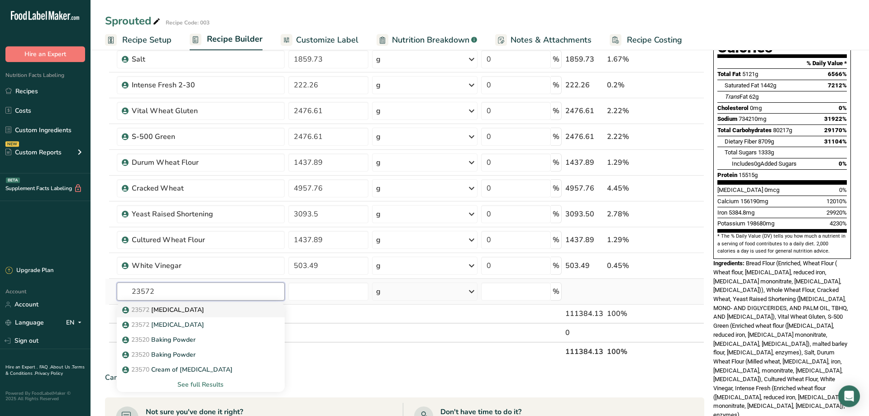
type input "23572"
click at [167, 312] on p "23572 [MEDICAL_DATA]" at bounding box center [164, 310] width 80 height 10
type input "[MEDICAL_DATA]"
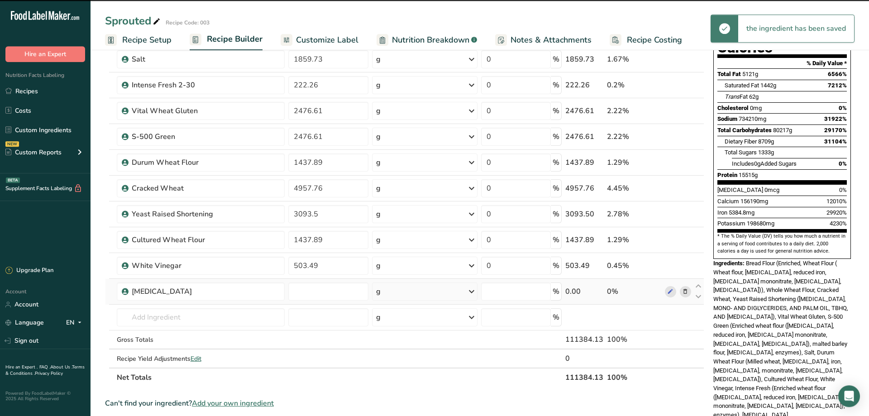
type input "0"
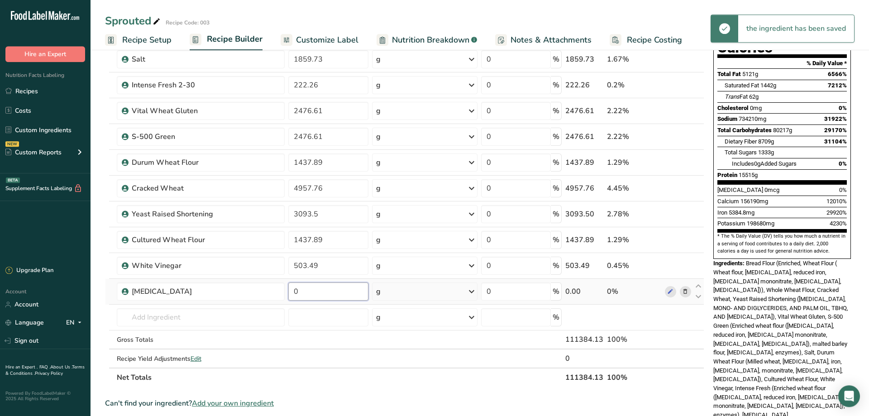
drag, startPoint x: 308, startPoint y: 297, endPoint x: 283, endPoint y: 297, distance: 24.5
click at [288, 297] on input "0" at bounding box center [328, 292] width 80 height 18
paste input "925.33"
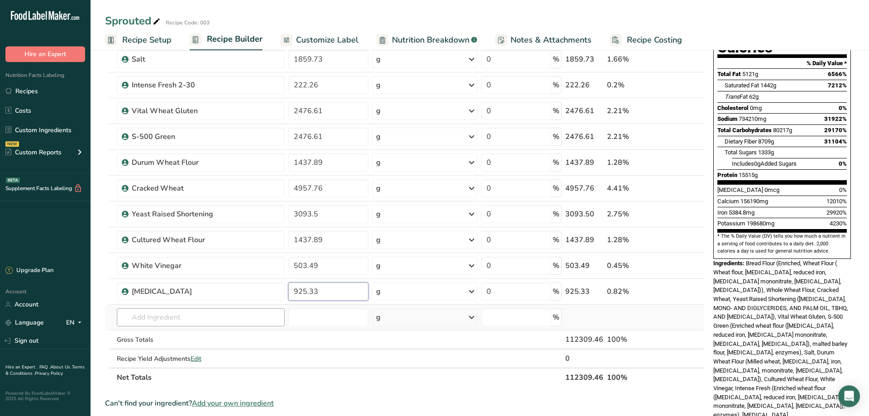
type input "925.33"
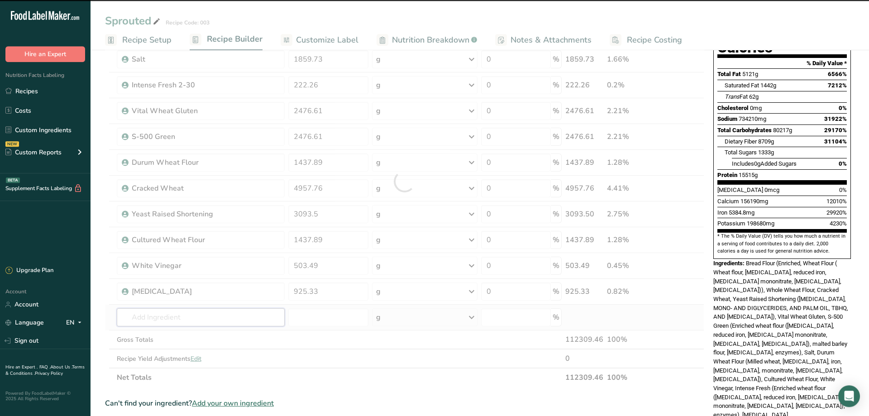
click at [159, 319] on input "text" at bounding box center [201, 317] width 168 height 18
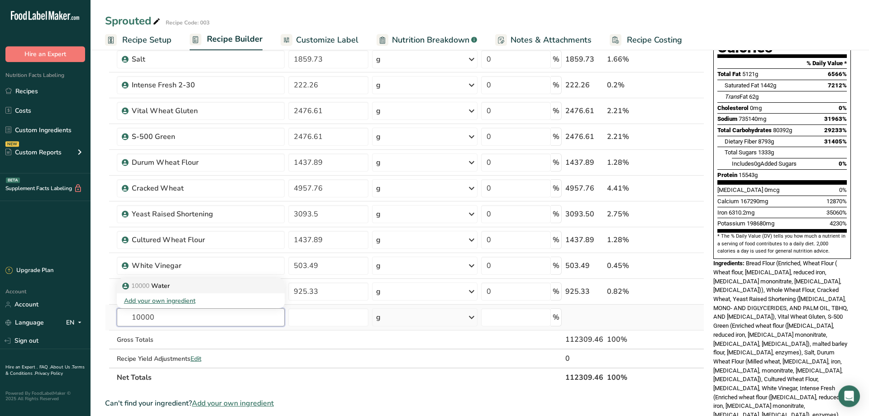
type input "10000"
click at [157, 285] on p "10000 Water" at bounding box center [147, 286] width 46 height 10
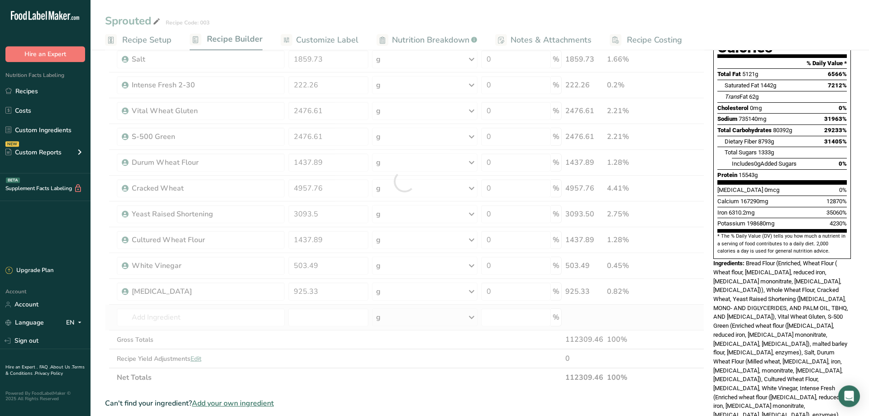
type input "Water"
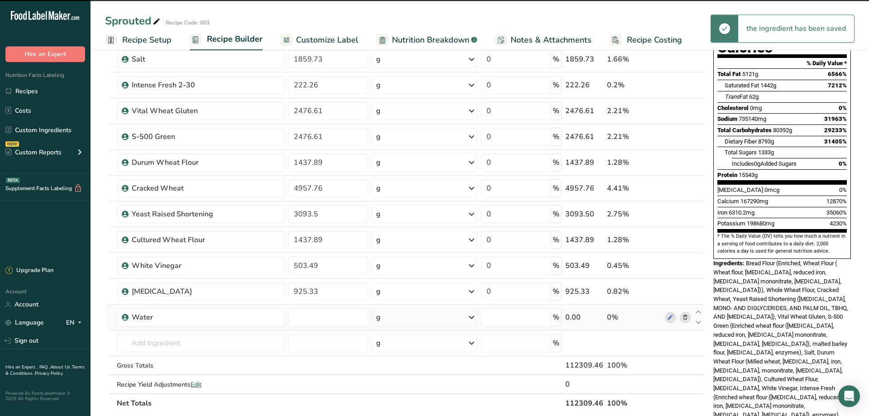
type input "0"
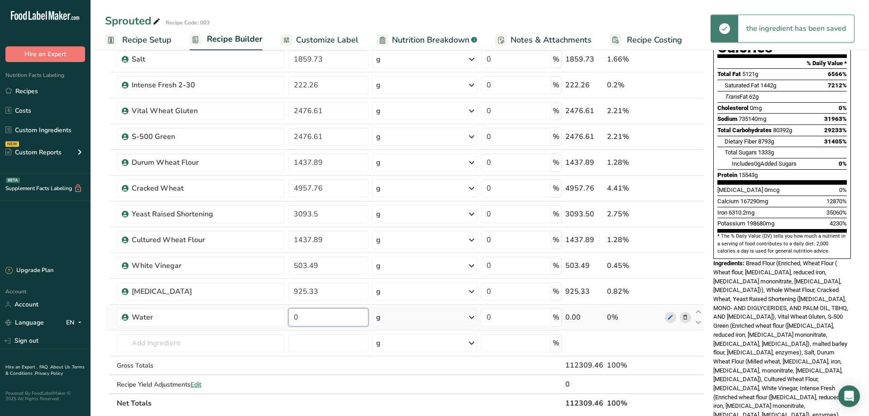
drag, startPoint x: 309, startPoint y: 320, endPoint x: 281, endPoint y: 318, distance: 27.7
click at [288, 318] on input "0" at bounding box center [328, 317] width 80 height 18
paste input "number"
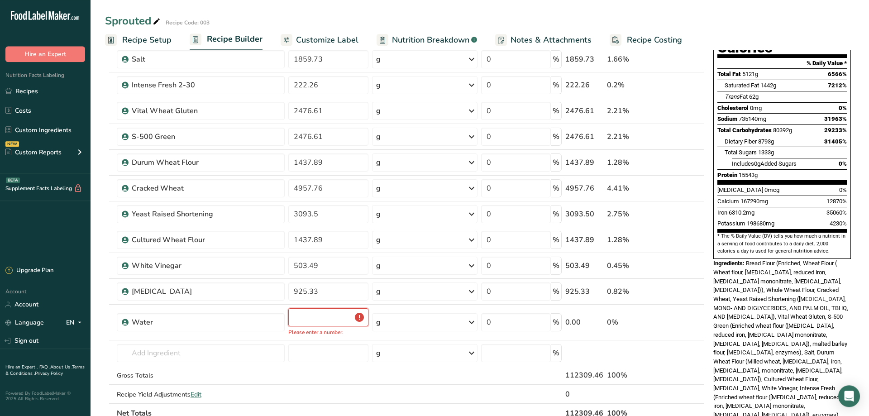
click at [306, 319] on input "number" at bounding box center [328, 317] width 80 height 18
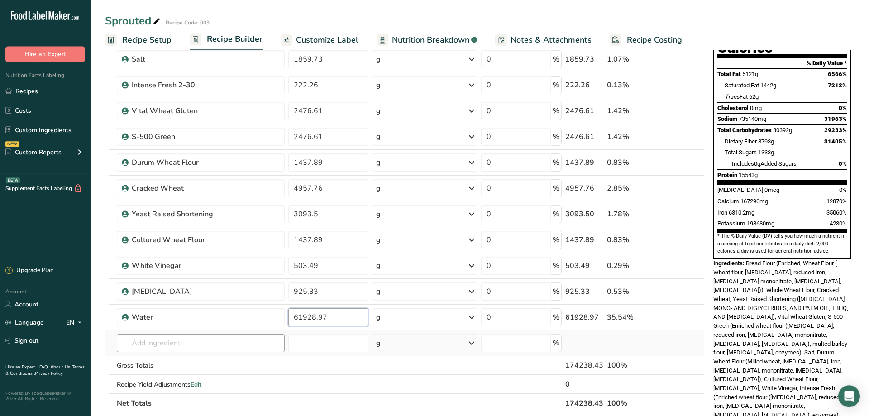
type input "61928.97"
click at [155, 348] on input "text" at bounding box center [201, 343] width 168 height 18
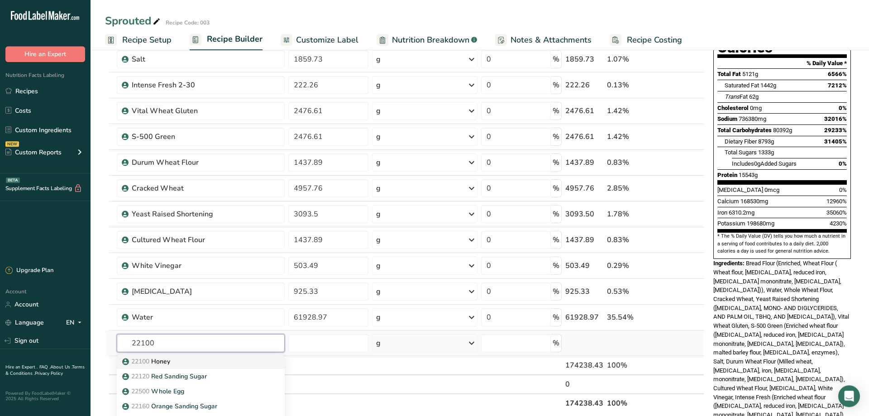
type input "22100"
click at [154, 360] on p "22100 Honey" at bounding box center [147, 362] width 46 height 10
type input "Honey"
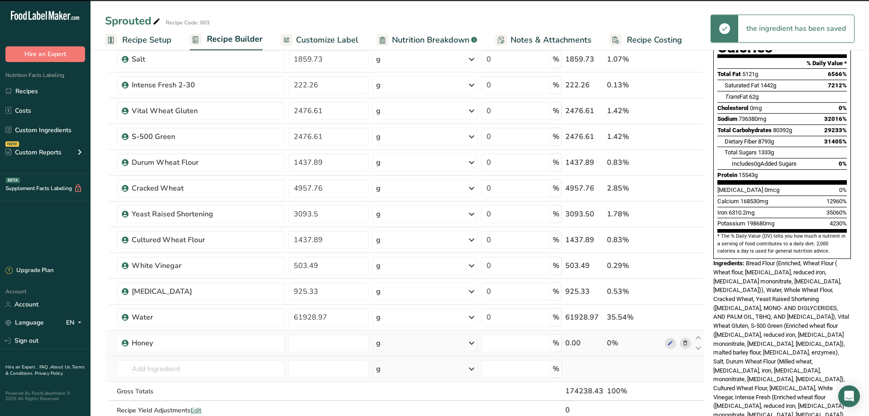
type input "0"
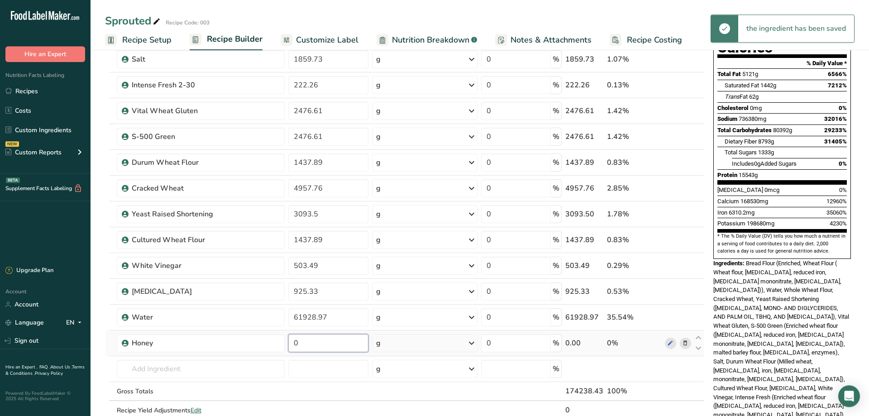
drag, startPoint x: 310, startPoint y: 345, endPoint x: 265, endPoint y: 343, distance: 44.9
click at [288, 343] on input "0" at bounding box center [328, 343] width 80 height 18
paste input "number"
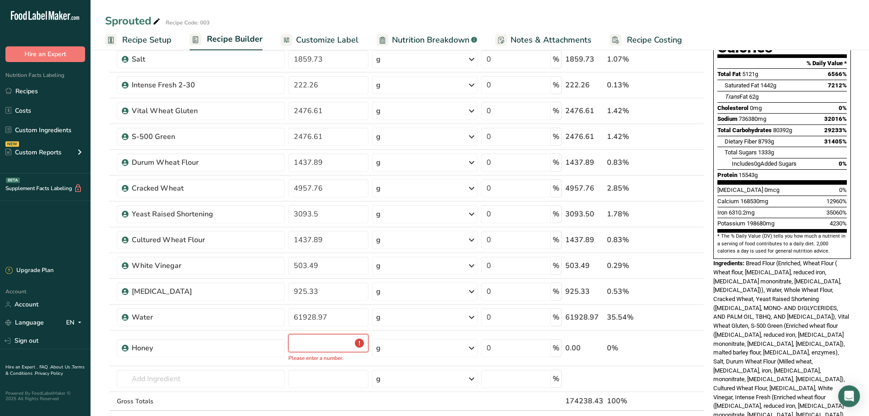
drag, startPoint x: 301, startPoint y: 345, endPoint x: 299, endPoint y: 351, distance: 6.6
click at [301, 345] on input "number" at bounding box center [328, 343] width 80 height 18
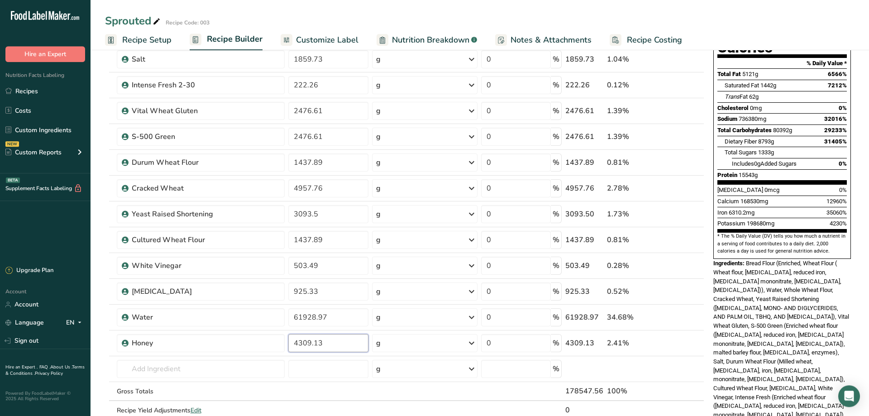
click at [334, 342] on input "4309.13" at bounding box center [328, 343] width 80 height 18
type input "4309.13"
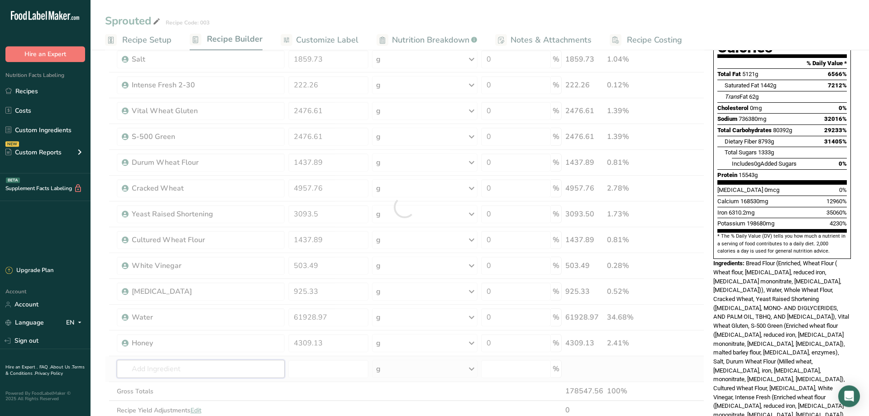
click at [232, 369] on input "text" at bounding box center [201, 369] width 168 height 18
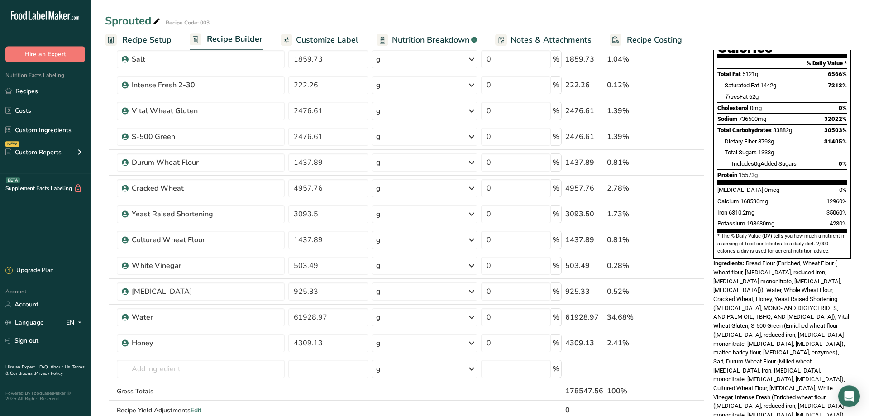
drag, startPoint x: 715, startPoint y: 242, endPoint x: 846, endPoint y: 379, distance: 190.2
click at [846, 379] on div "Nutrition Facts 1 Serving Per Container Serving Size 178548g Amount Per Serving…" at bounding box center [782, 190] width 145 height 502
copy div "ngredients: Bread Flour (Enriched, Wheat Flour ( Wheat flour, [MEDICAL_DATA], r…"
click at [27, 307] on link "Account" at bounding box center [45, 305] width 91 height 16
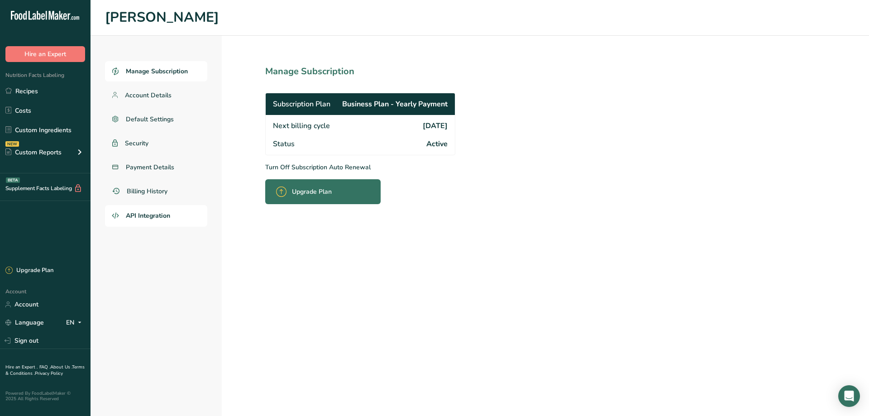
click at [145, 218] on span "API Integration" at bounding box center [148, 216] width 44 height 10
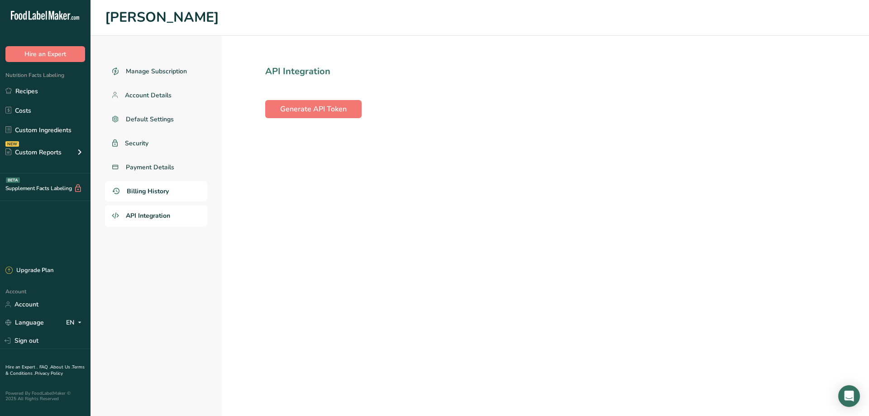
click at [137, 190] on span "Billing History" at bounding box center [148, 192] width 42 height 10
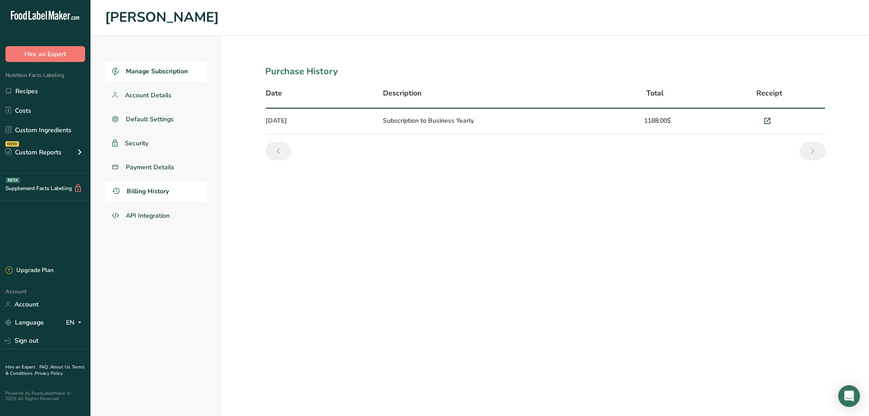
click at [145, 74] on span "Manage Subscription" at bounding box center [157, 72] width 62 height 10
